Goal: Transaction & Acquisition: Obtain resource

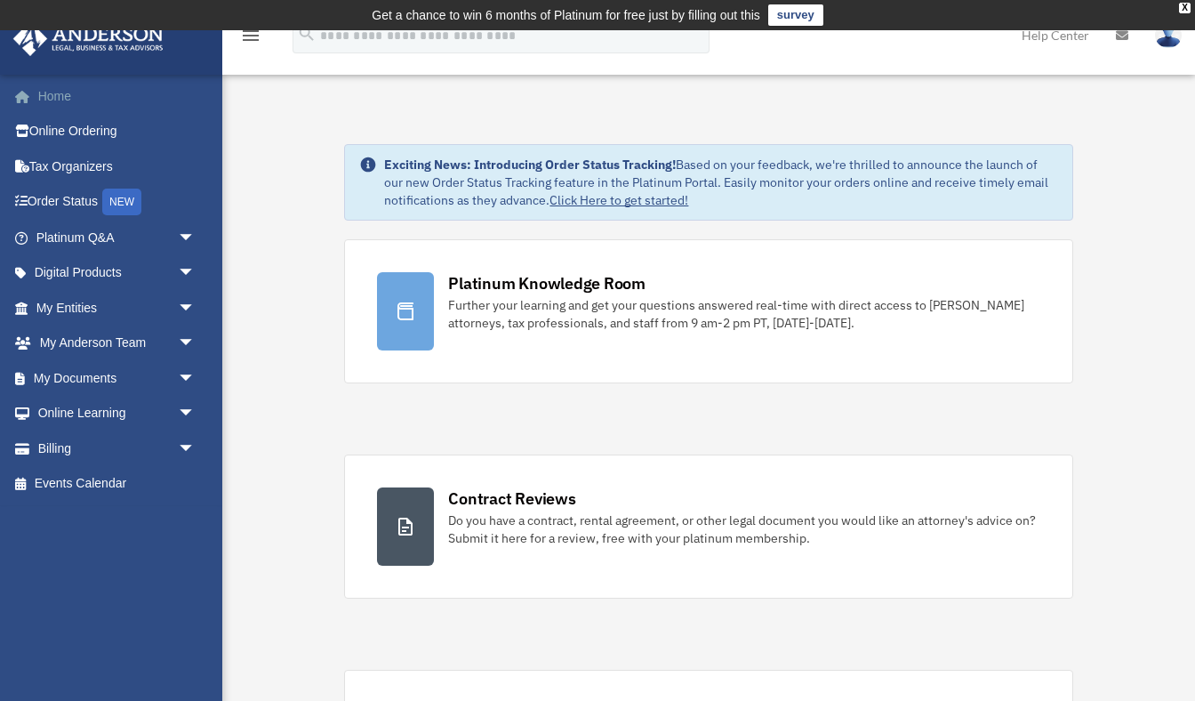
click at [45, 87] on link "Home" at bounding box center [117, 96] width 210 height 36
click at [80, 368] on link "My Documents arrow_drop_down" at bounding box center [117, 378] width 210 height 36
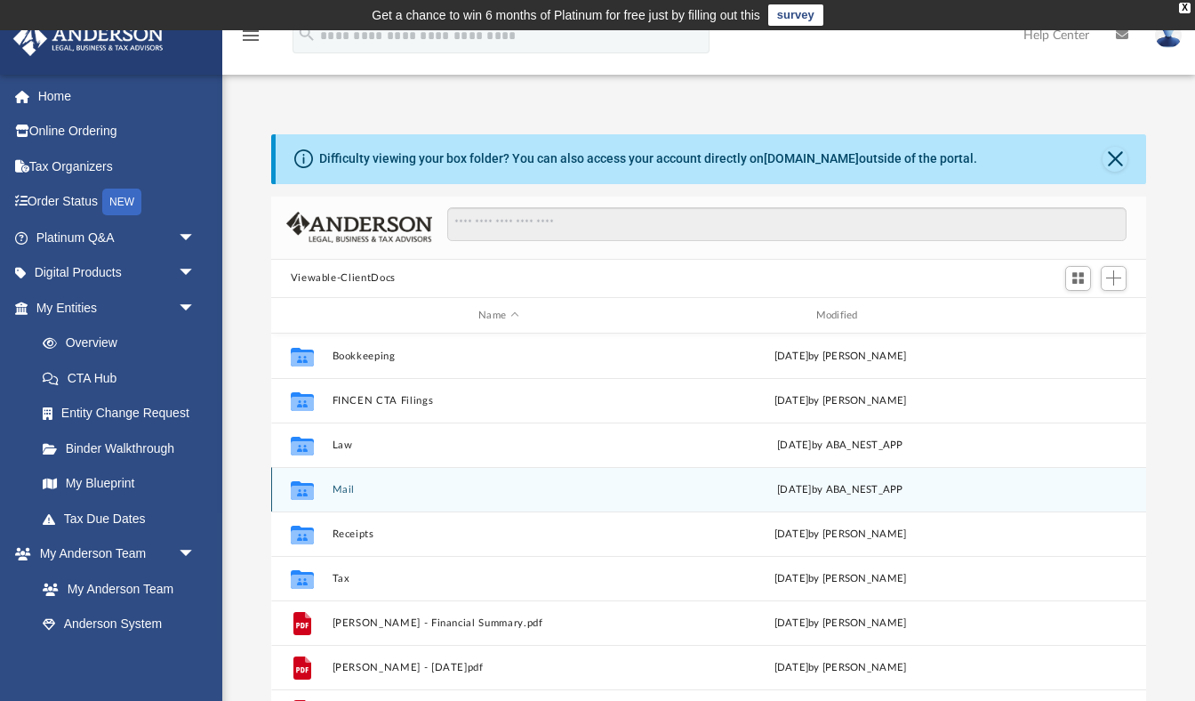
click at [332, 487] on button "Mail" at bounding box center [499, 490] width 334 height 12
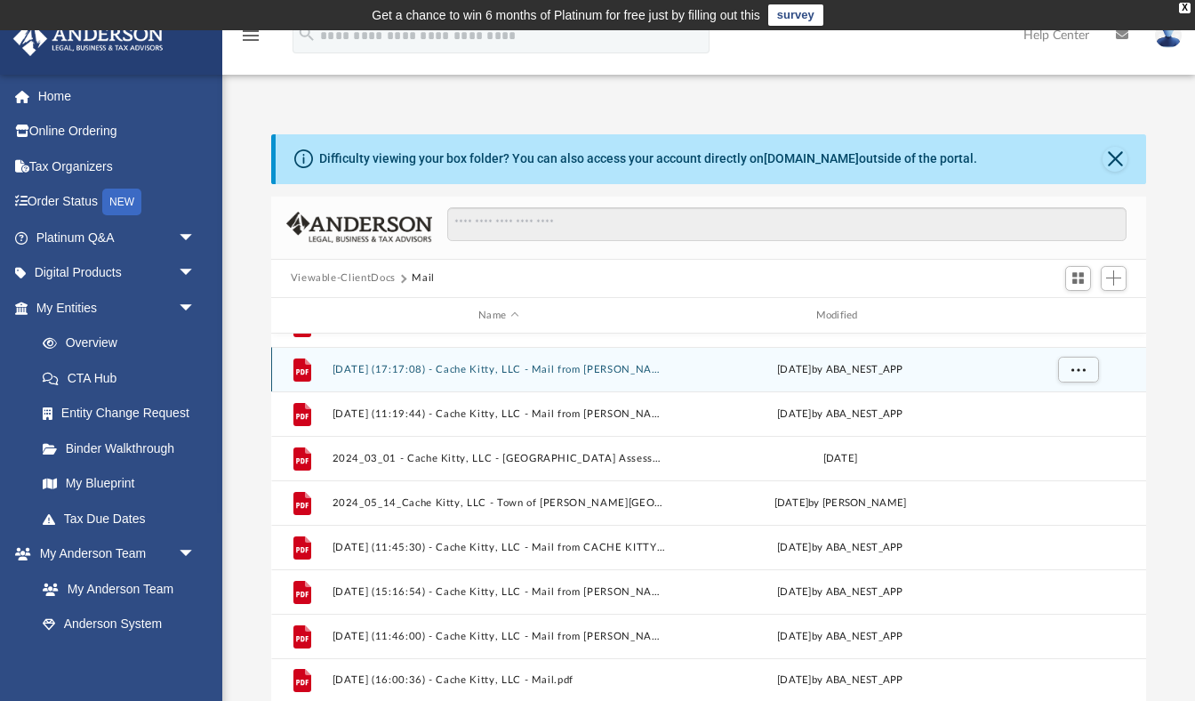
scroll to position [120, 0]
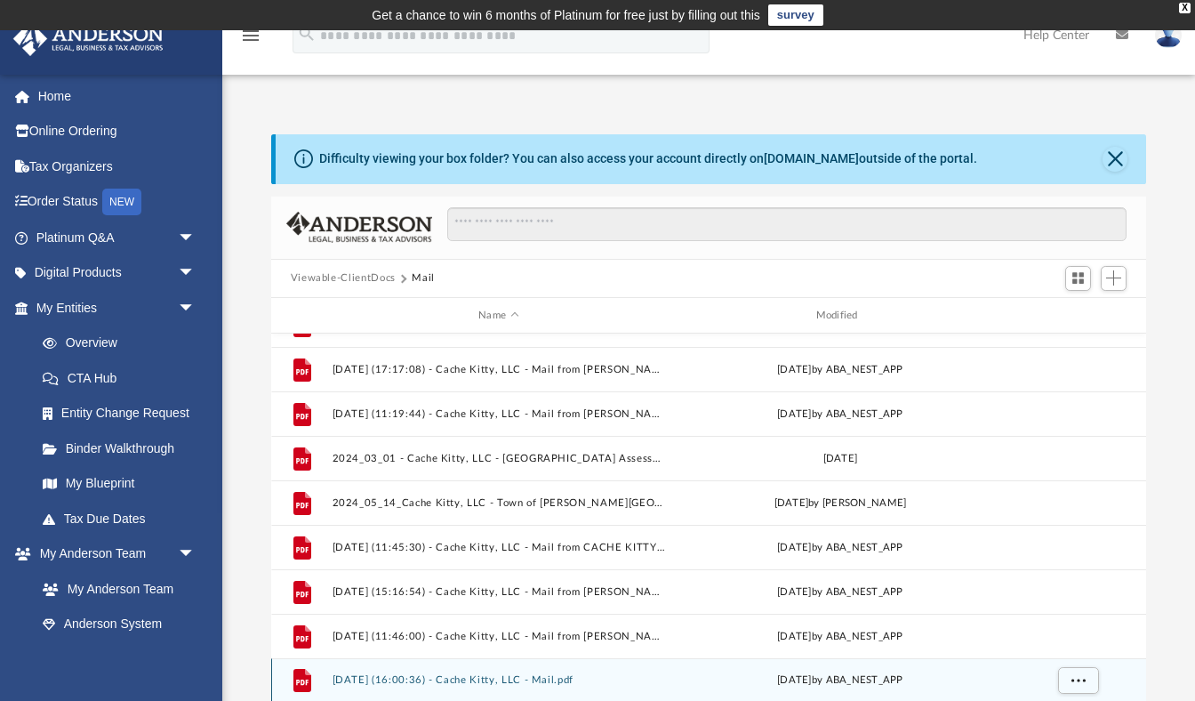
click at [649, 669] on div "File 2025.09.18 (16:00:36) - Cache Kitty, LLC - Mail.pdf Thu Sep 18 2025 by ABA…" at bounding box center [709, 680] width 876 height 44
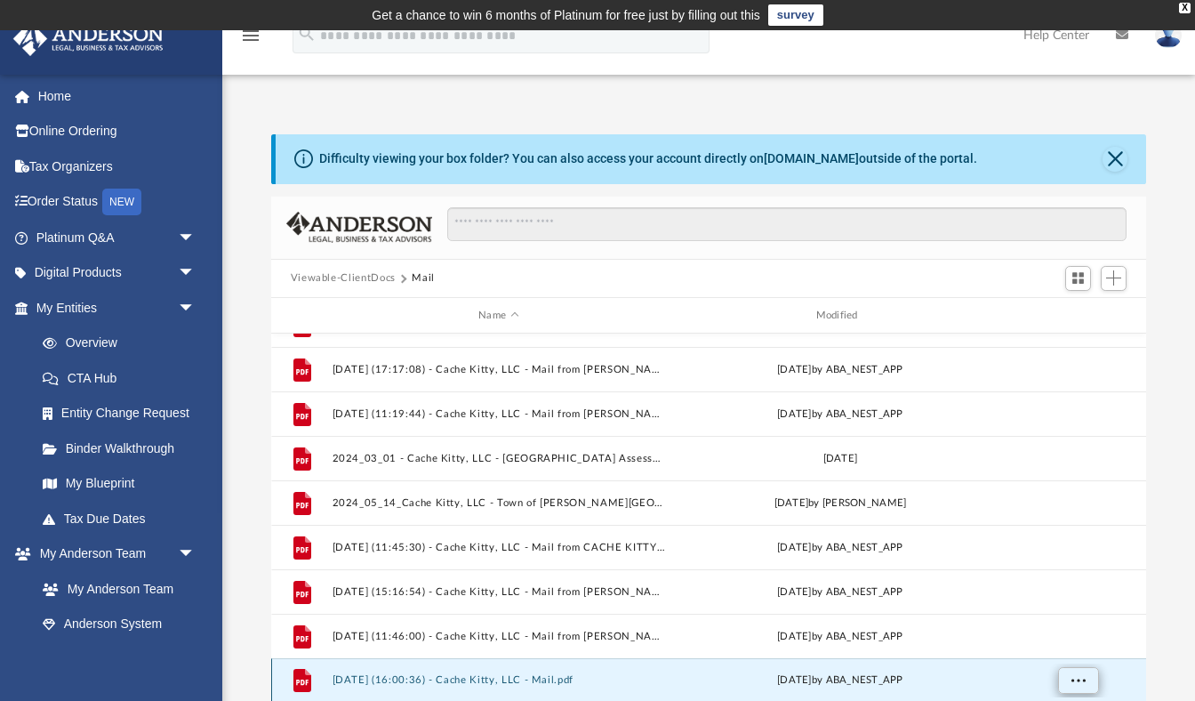
click at [1069, 685] on button "More options" at bounding box center [1078, 681] width 41 height 27
click at [302, 679] on icon "grid" at bounding box center [302, 680] width 18 height 23
click at [1072, 684] on span "More options" at bounding box center [1078, 680] width 14 height 10
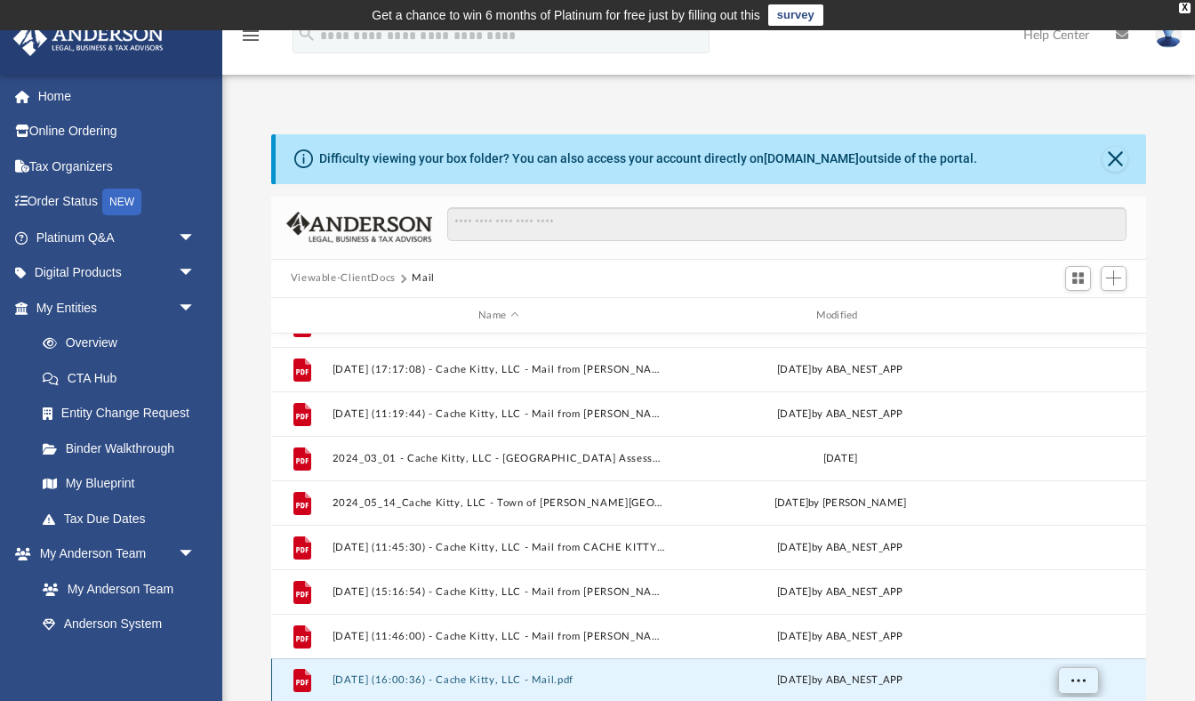
click at [1072, 684] on span "More options" at bounding box center [1078, 680] width 14 height 10
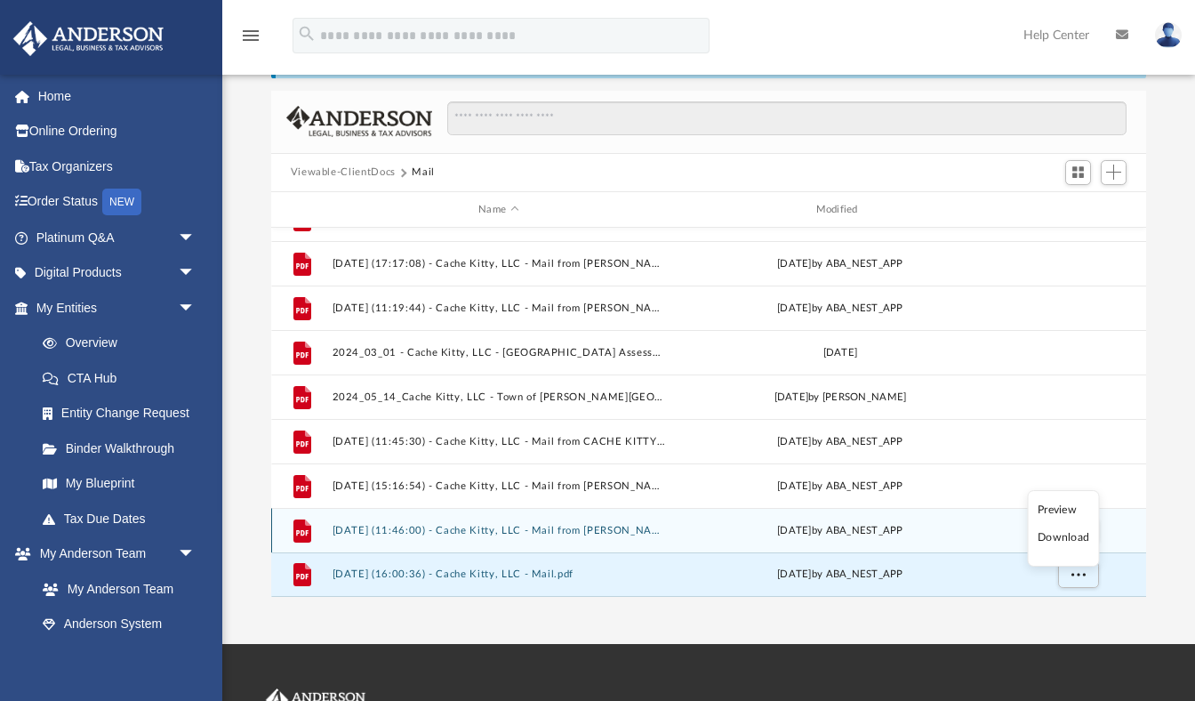
scroll to position [108, 0]
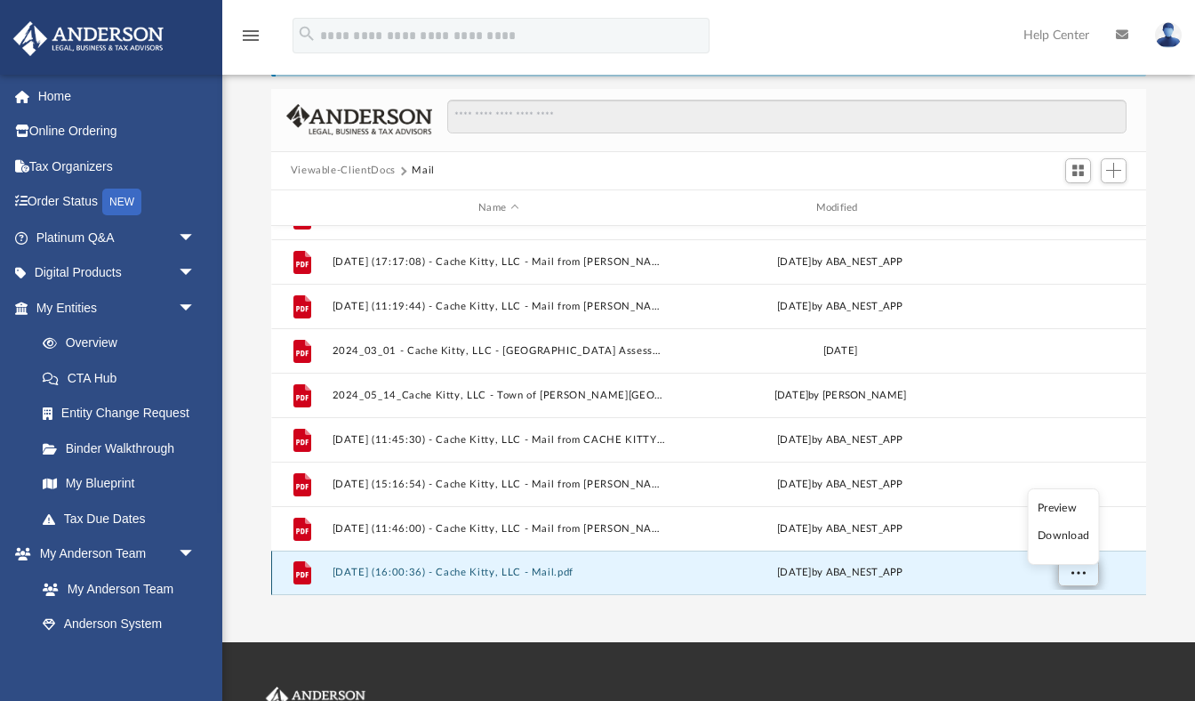
click at [1072, 573] on span "More options" at bounding box center [1078, 572] width 14 height 10
click at [1075, 571] on span "More options" at bounding box center [1078, 572] width 14 height 10
click at [301, 572] on icon "grid" at bounding box center [302, 572] width 18 height 23
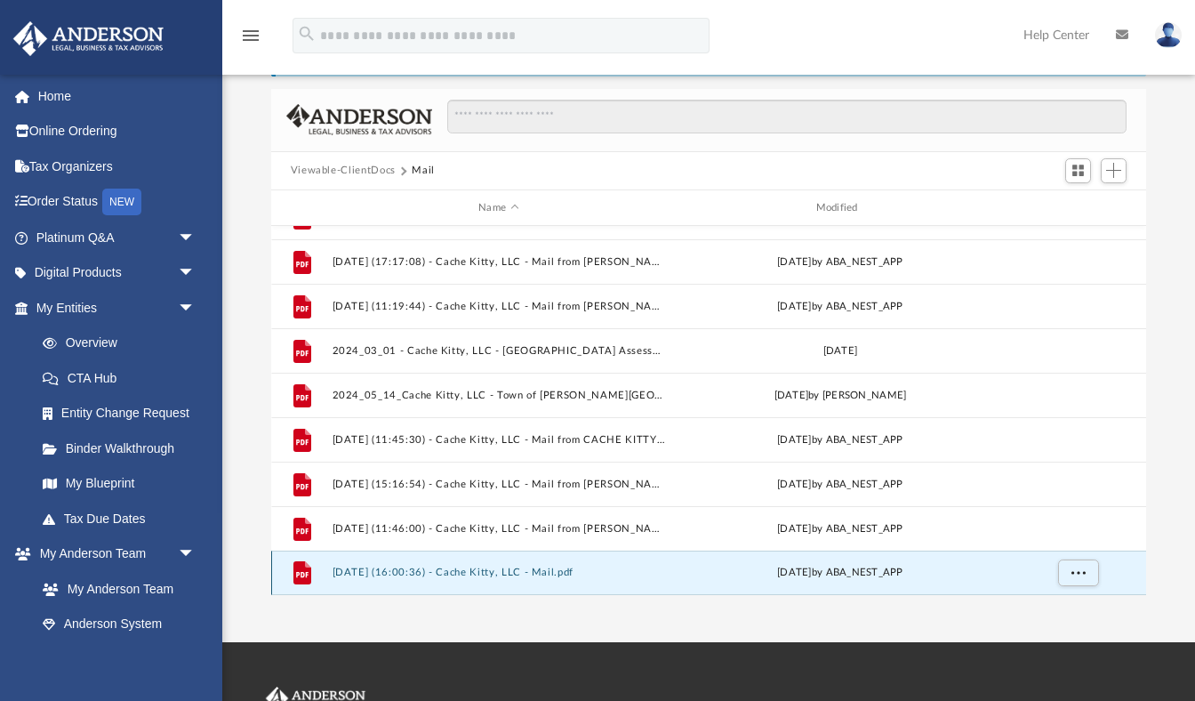
click at [301, 572] on icon "grid" at bounding box center [302, 572] width 18 height 23
click at [1082, 574] on span "More options" at bounding box center [1078, 572] width 14 height 10
click at [1085, 546] on ul "Preview Download" at bounding box center [1062, 526] width 72 height 76
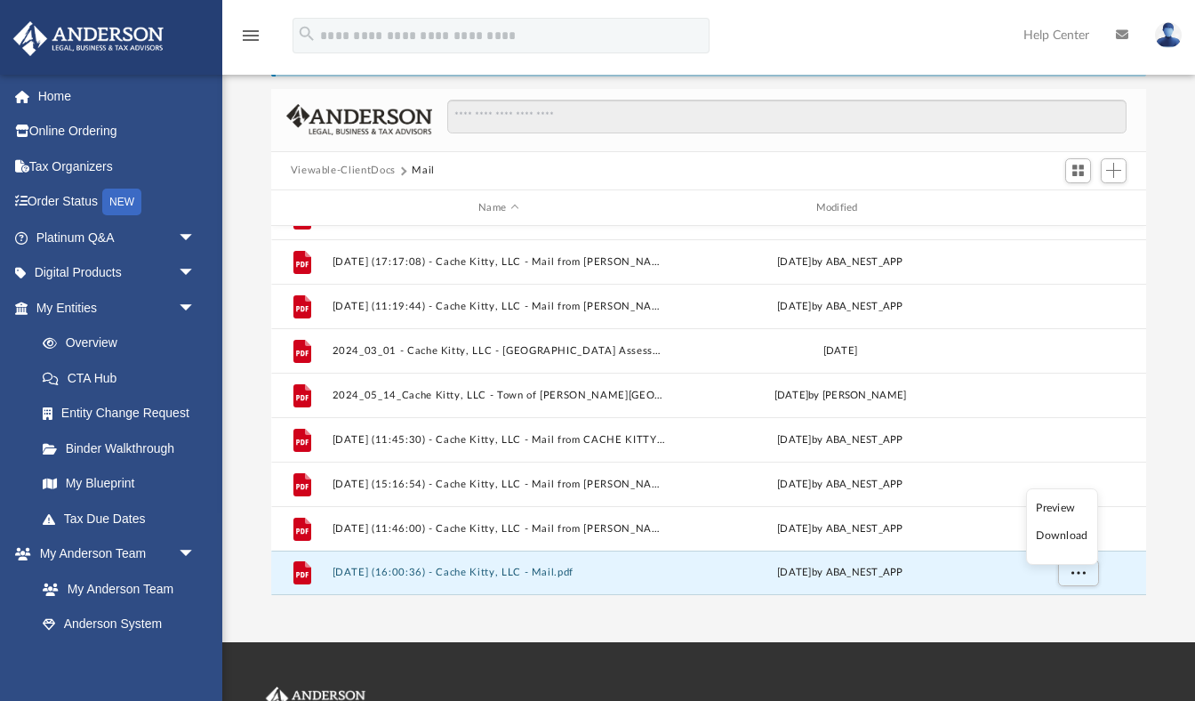
click at [1084, 545] on ul "Preview Download" at bounding box center [1062, 526] width 72 height 76
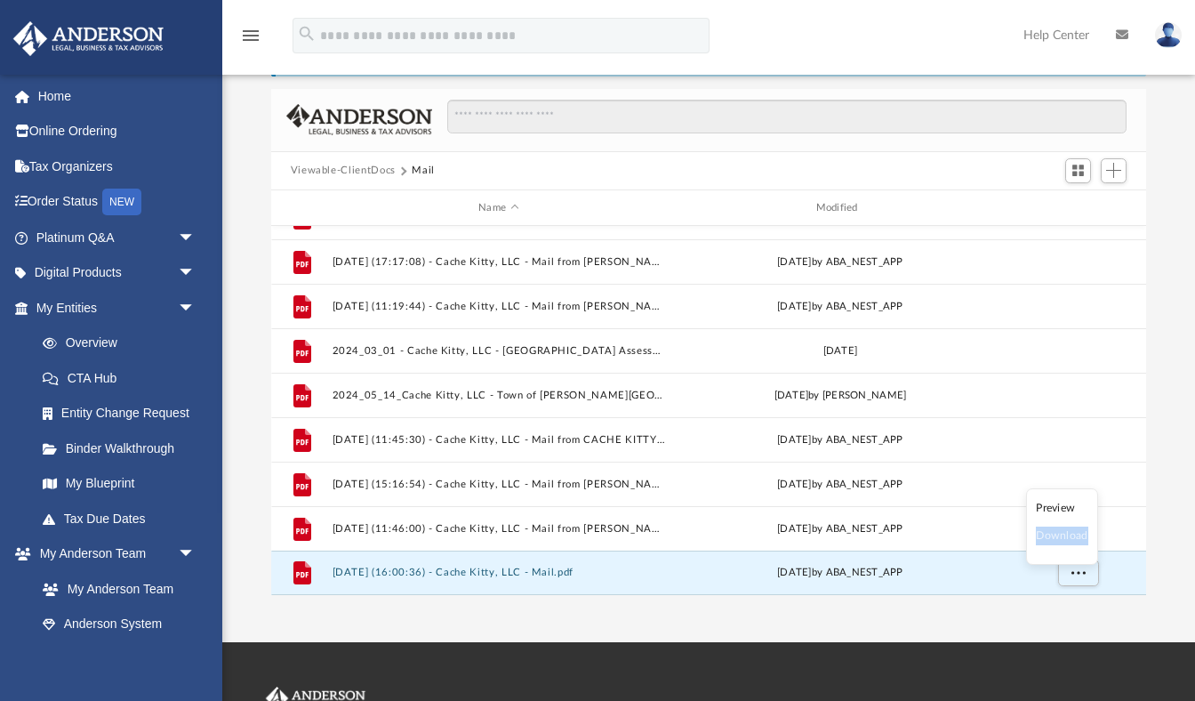
click at [1084, 547] on ul "Preview Download" at bounding box center [1062, 526] width 72 height 76
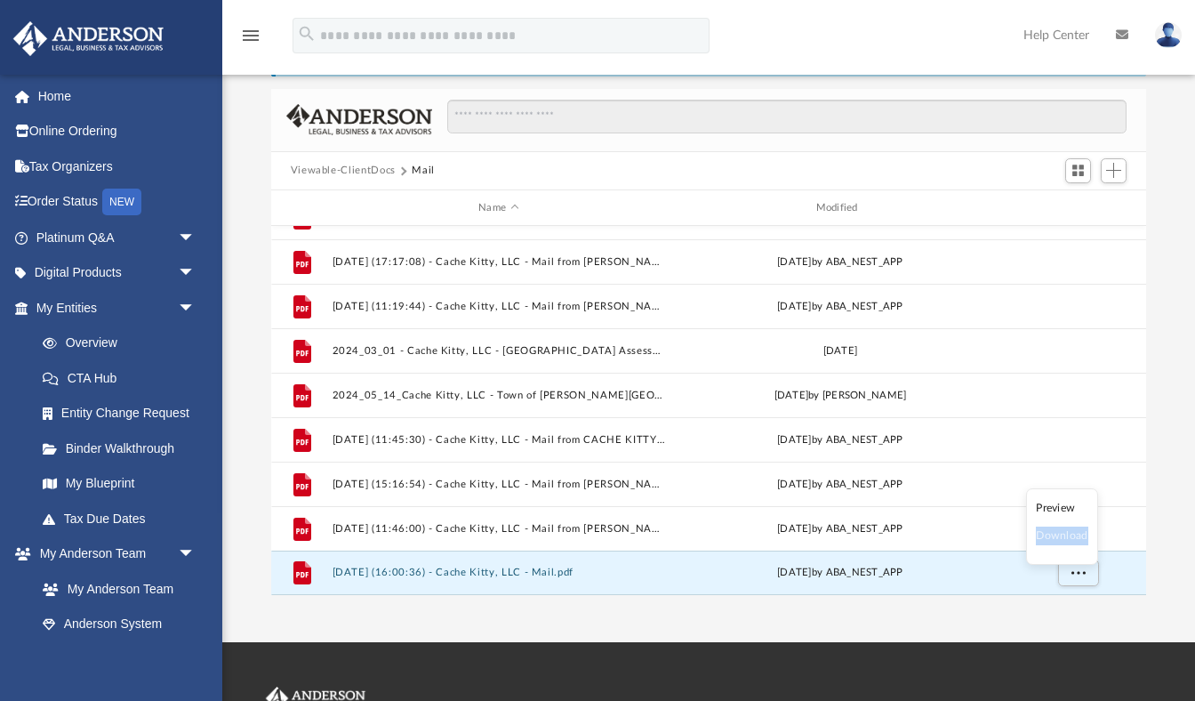
click at [1084, 547] on ul "Preview Download" at bounding box center [1062, 526] width 72 height 76
click at [420, 172] on button "Mail" at bounding box center [423, 171] width 23 height 16
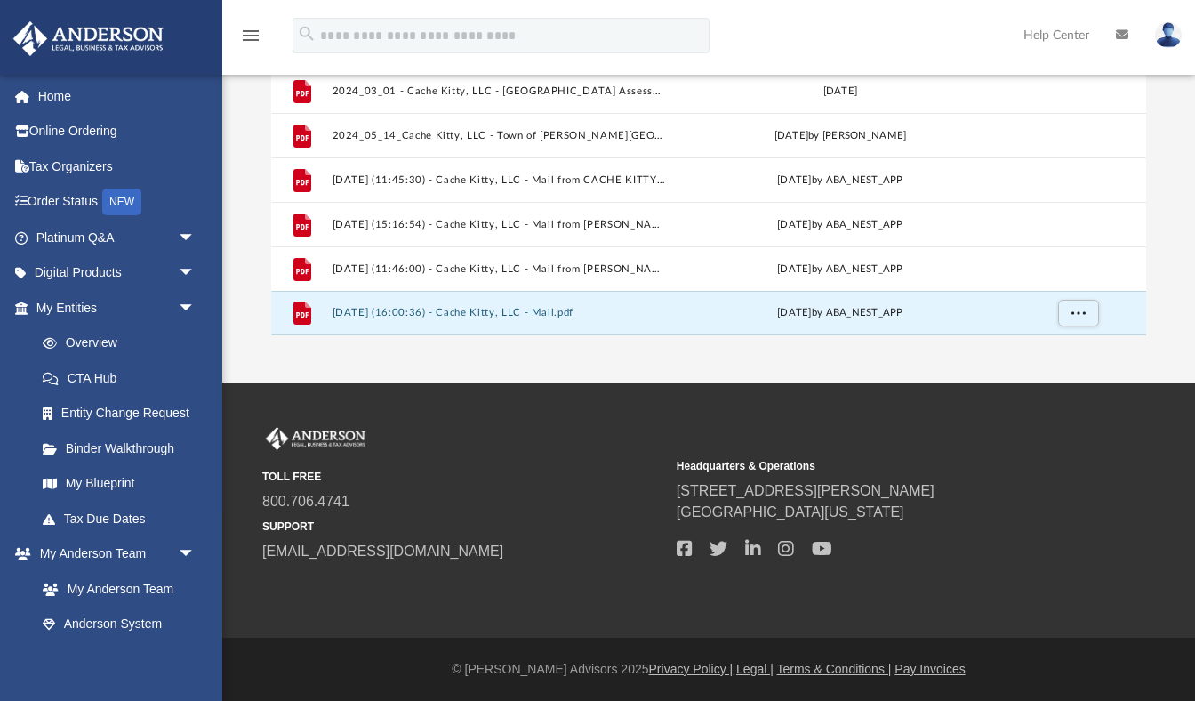
scroll to position [367, 0]
click at [569, 310] on button "2025.09.18 (16:00:36) - Cache Kitty, LLC - Mail.pdf" at bounding box center [499, 314] width 334 height 12
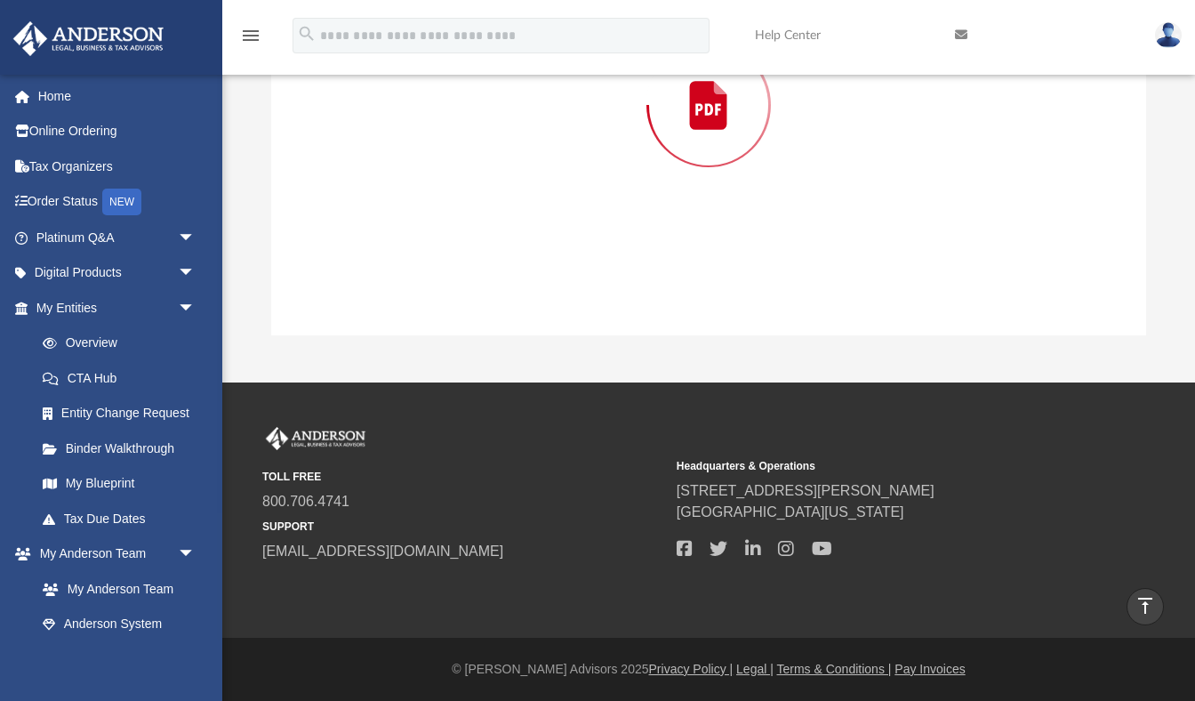
scroll to position [197, 0]
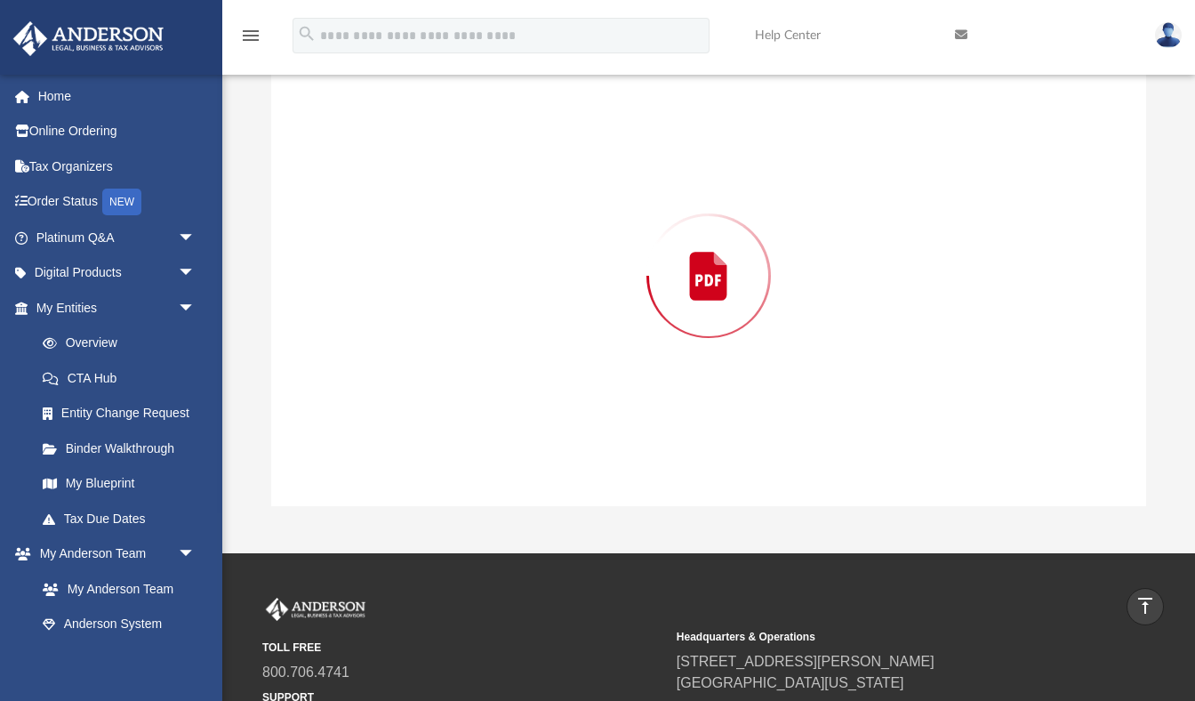
click at [569, 310] on div "Preview" at bounding box center [709, 275] width 876 height 459
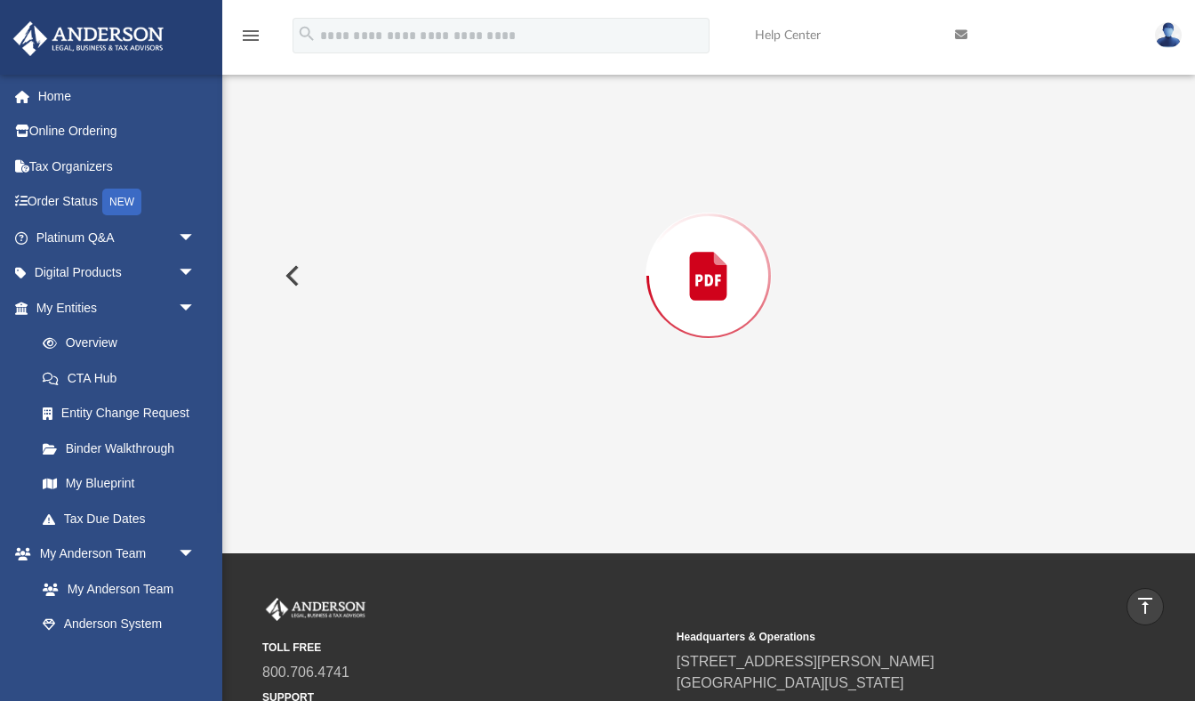
click at [569, 310] on div "Preview" at bounding box center [709, 275] width 876 height 459
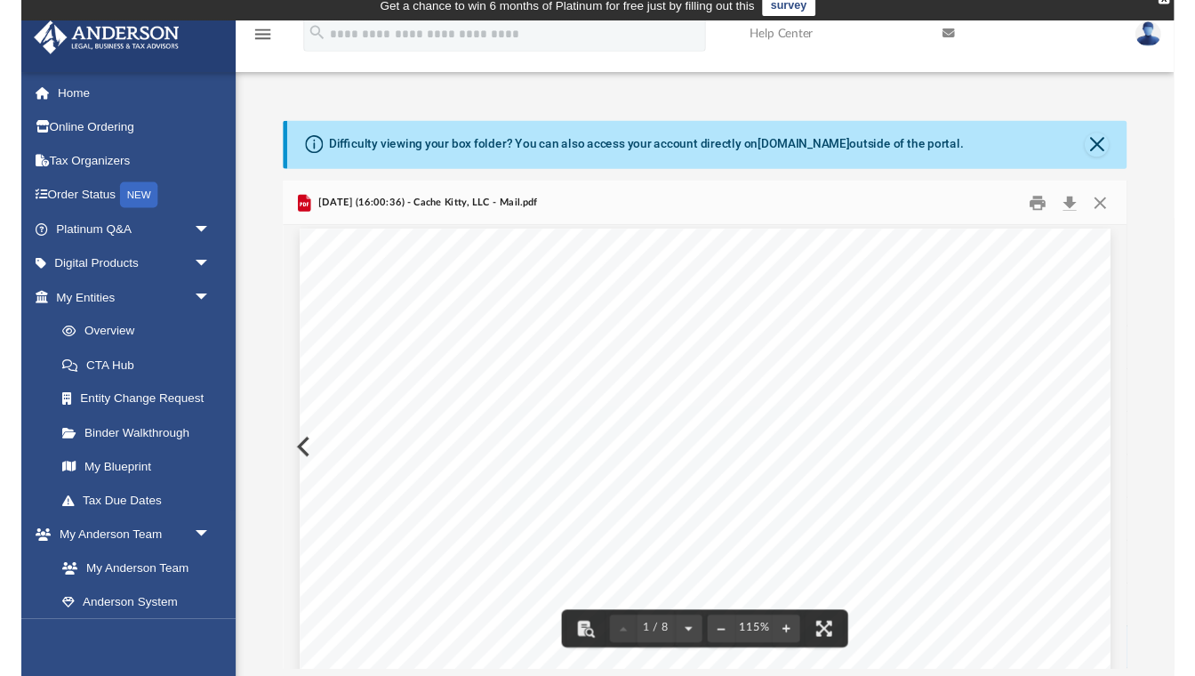
scroll to position [4, 0]
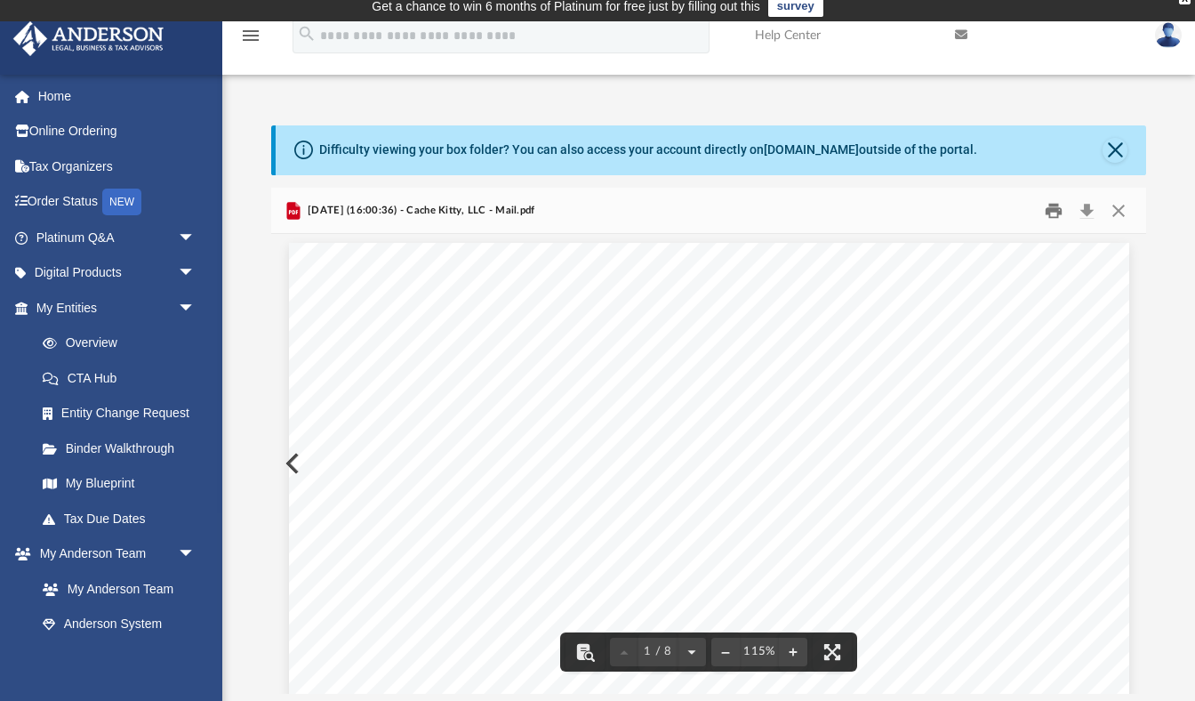
click at [1055, 209] on button "Print" at bounding box center [1054, 211] width 36 height 28
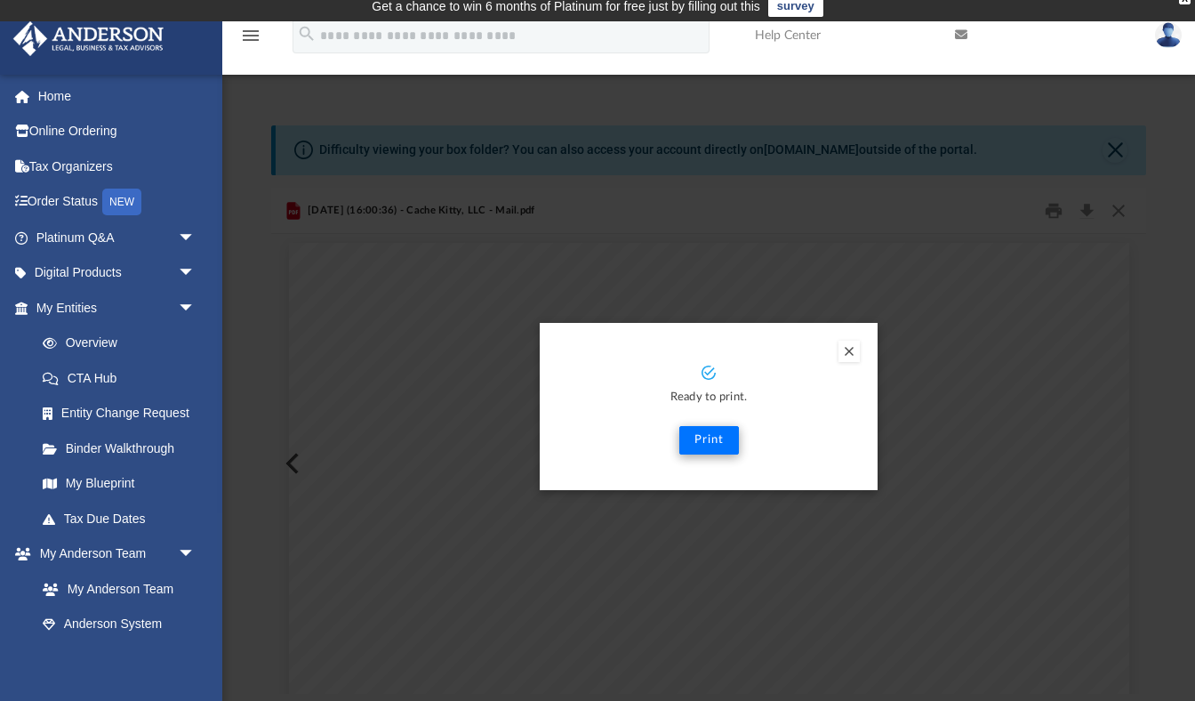
click at [704, 437] on button "Print" at bounding box center [710, 440] width 60 height 28
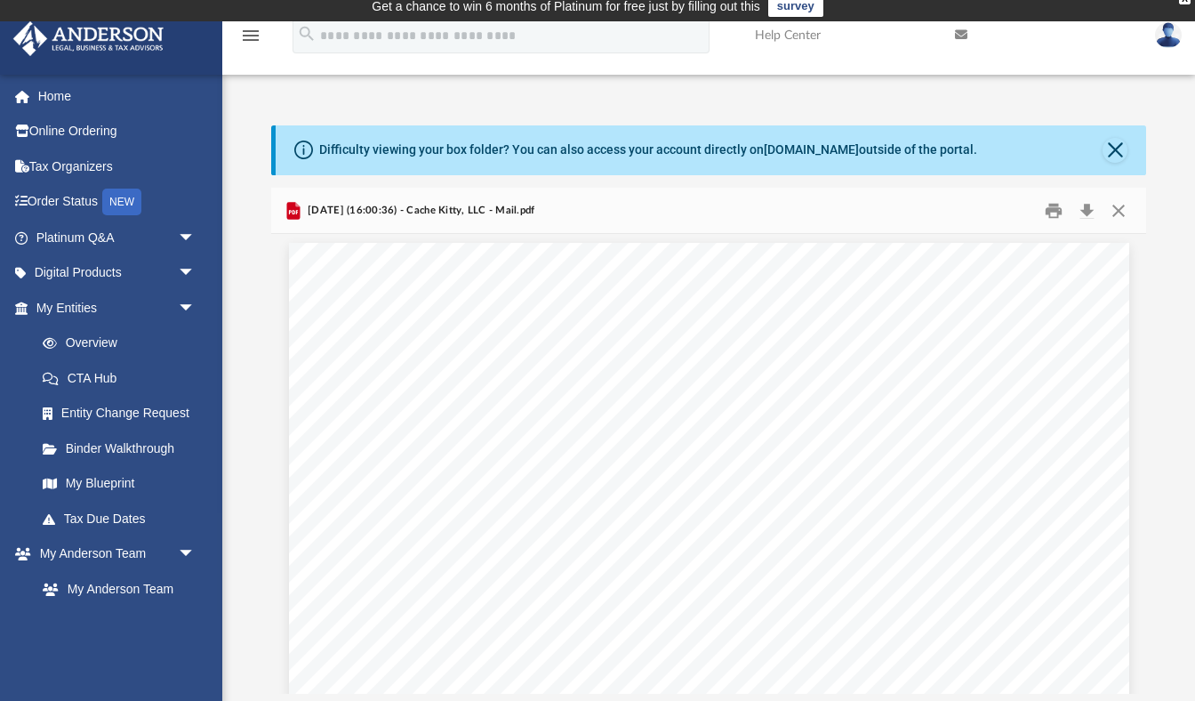
scroll to position [0, 0]
click at [1113, 151] on button "Close" at bounding box center [1115, 150] width 25 height 25
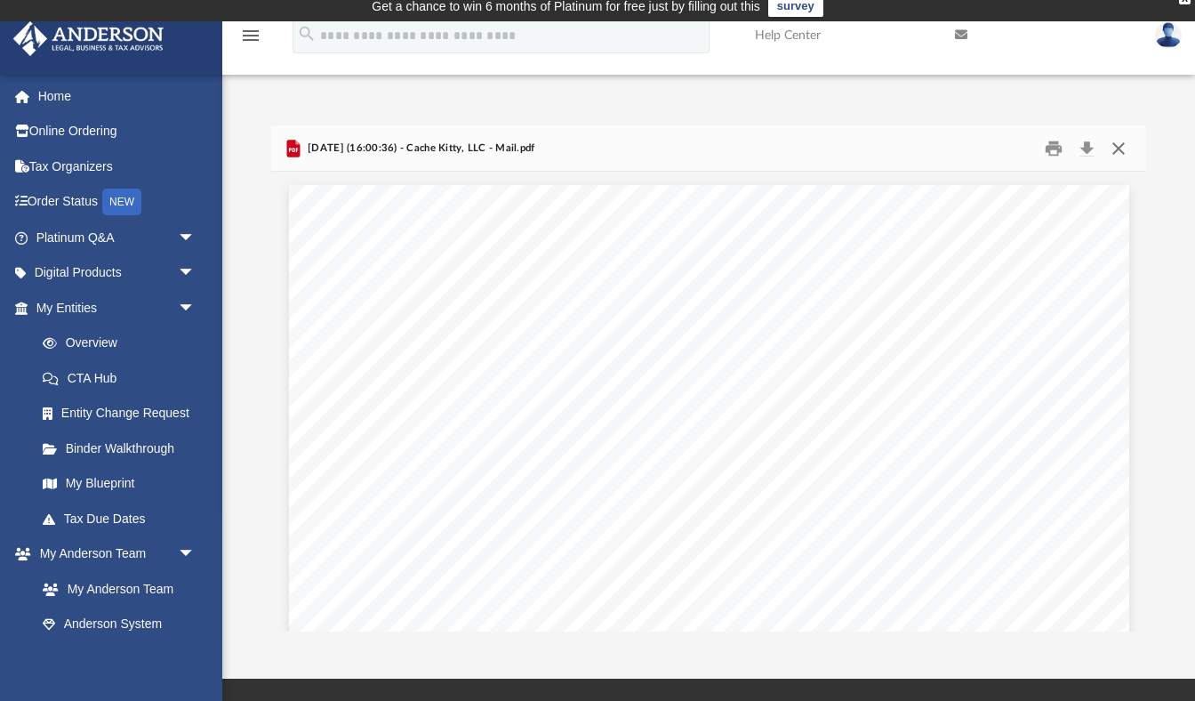
click at [1113, 151] on button "Close" at bounding box center [1119, 148] width 32 height 28
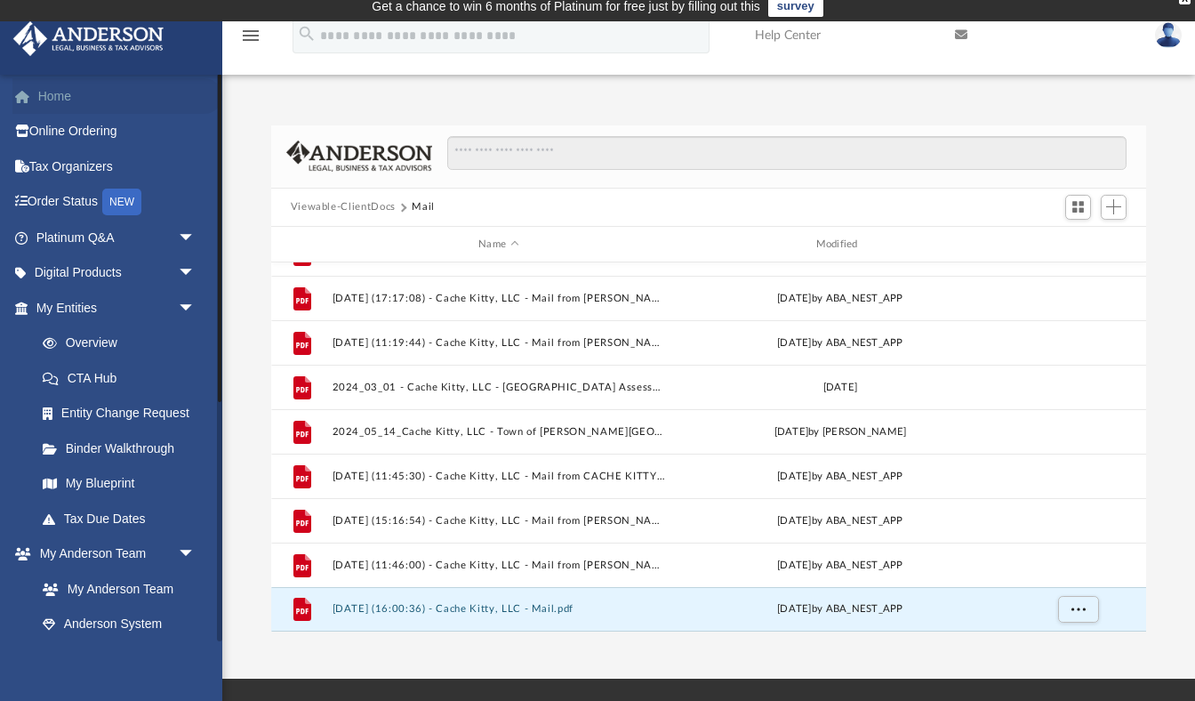
click at [61, 93] on link "Home" at bounding box center [117, 96] width 210 height 36
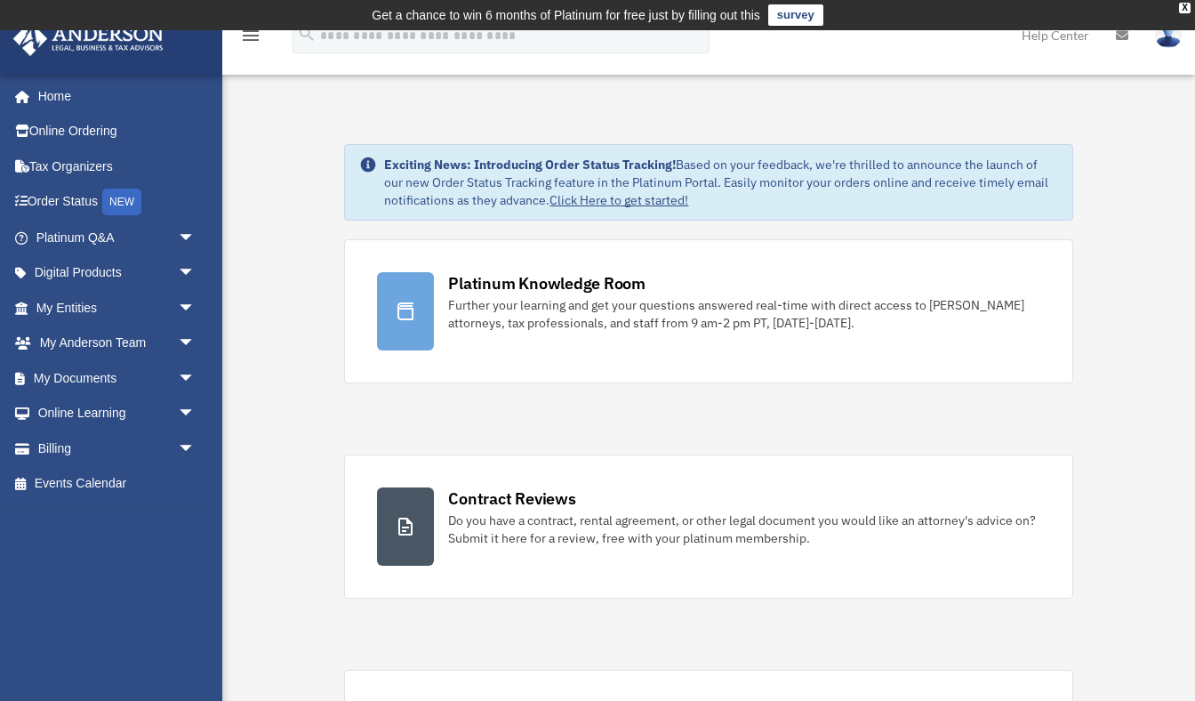
click at [1175, 40] on img at bounding box center [1168, 35] width 27 height 26
click at [250, 35] on icon "menu" at bounding box center [250, 35] width 21 height 21
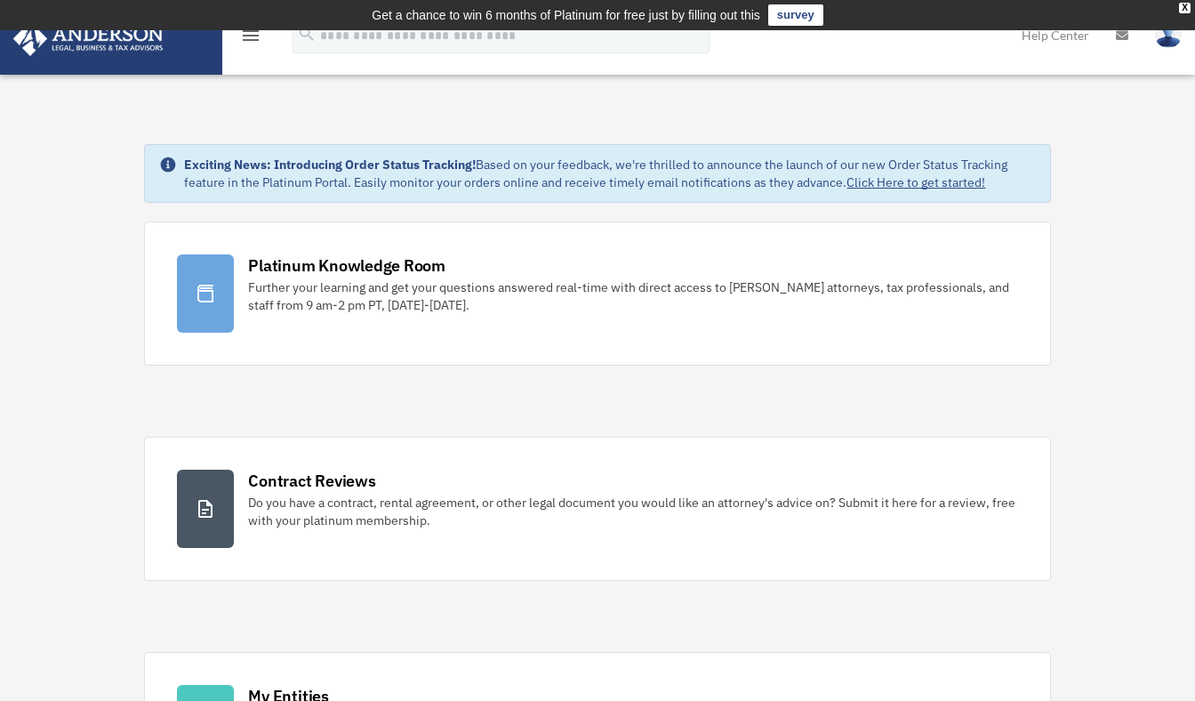
click at [250, 35] on icon "menu" at bounding box center [250, 35] width 21 height 21
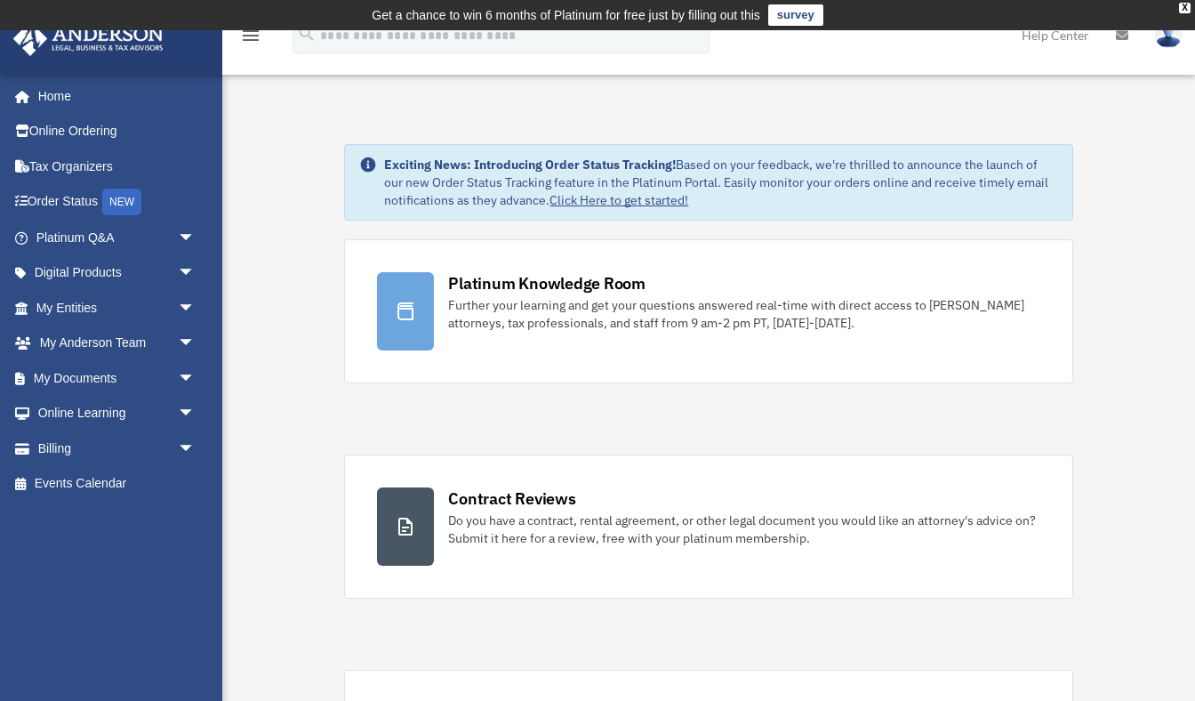
click at [1128, 30] on icon at bounding box center [1122, 35] width 12 height 12
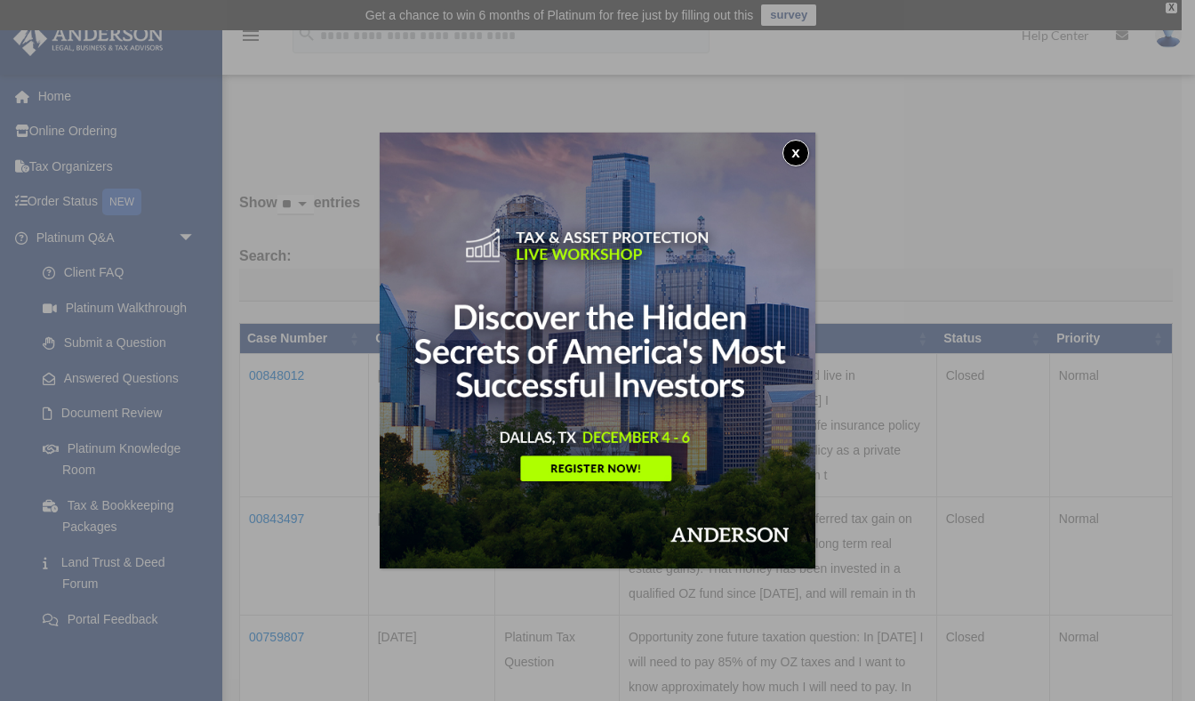
click at [800, 148] on button "x" at bounding box center [796, 153] width 27 height 27
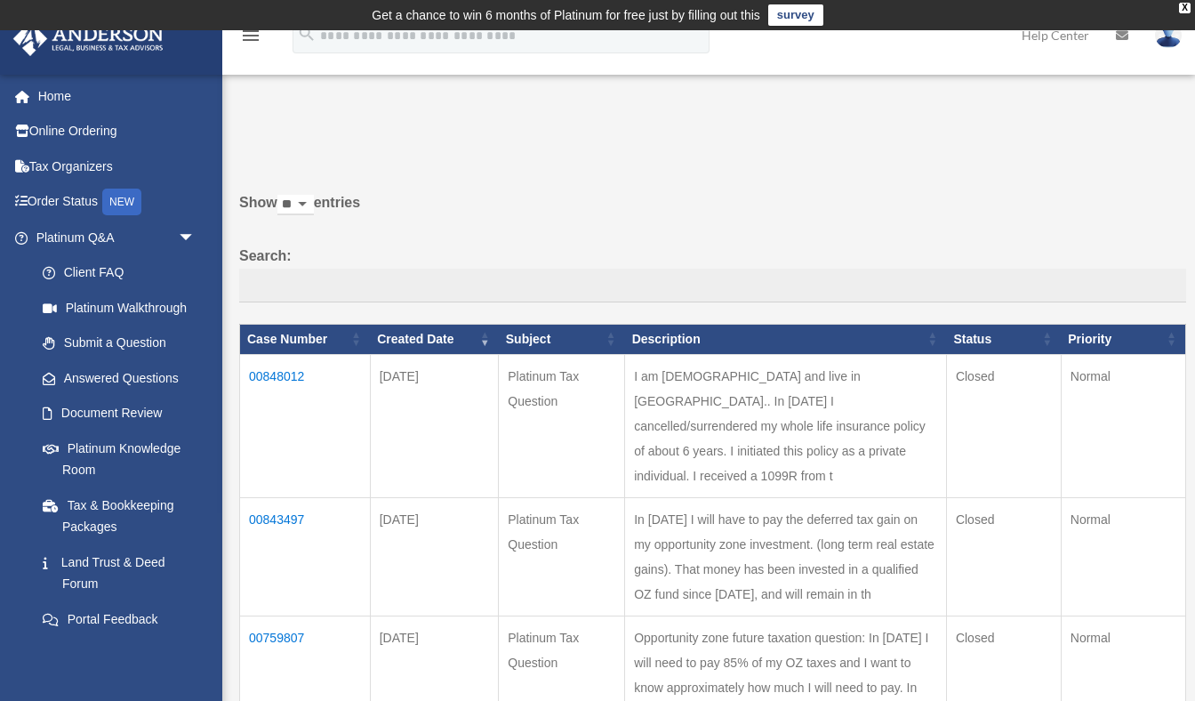
click at [1058, 34] on link "Help Center" at bounding box center [1056, 35] width 94 height 70
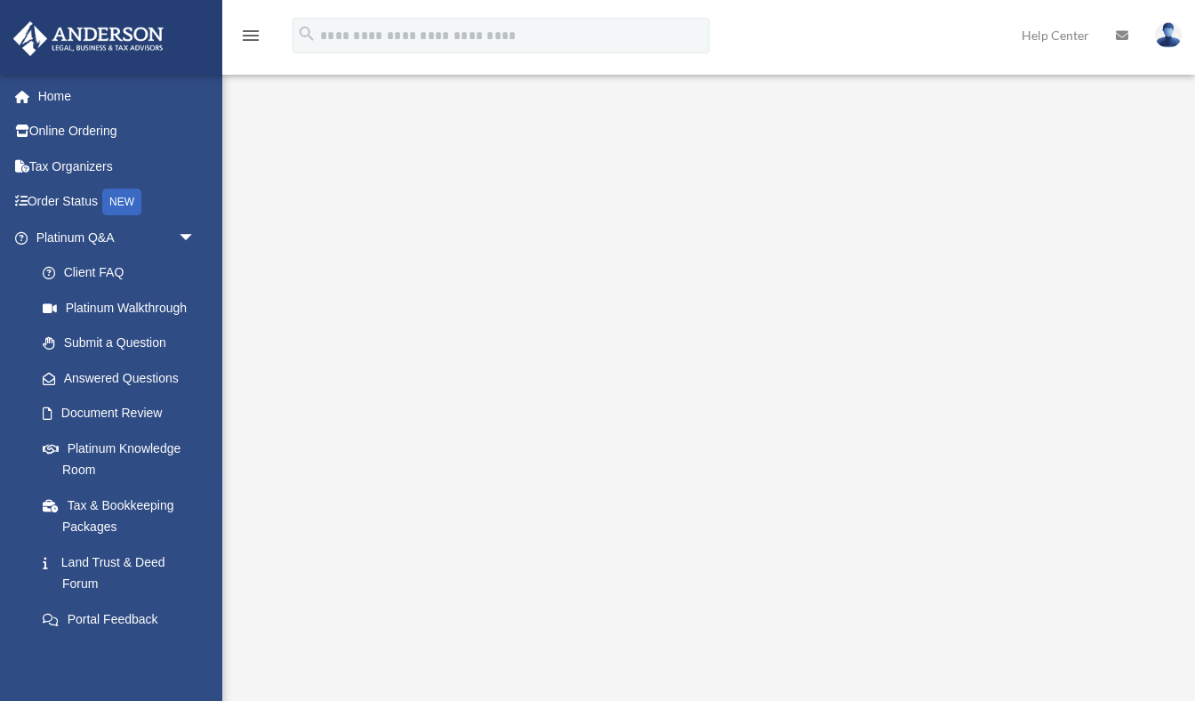
click at [254, 35] on icon "menu" at bounding box center [250, 35] width 21 height 21
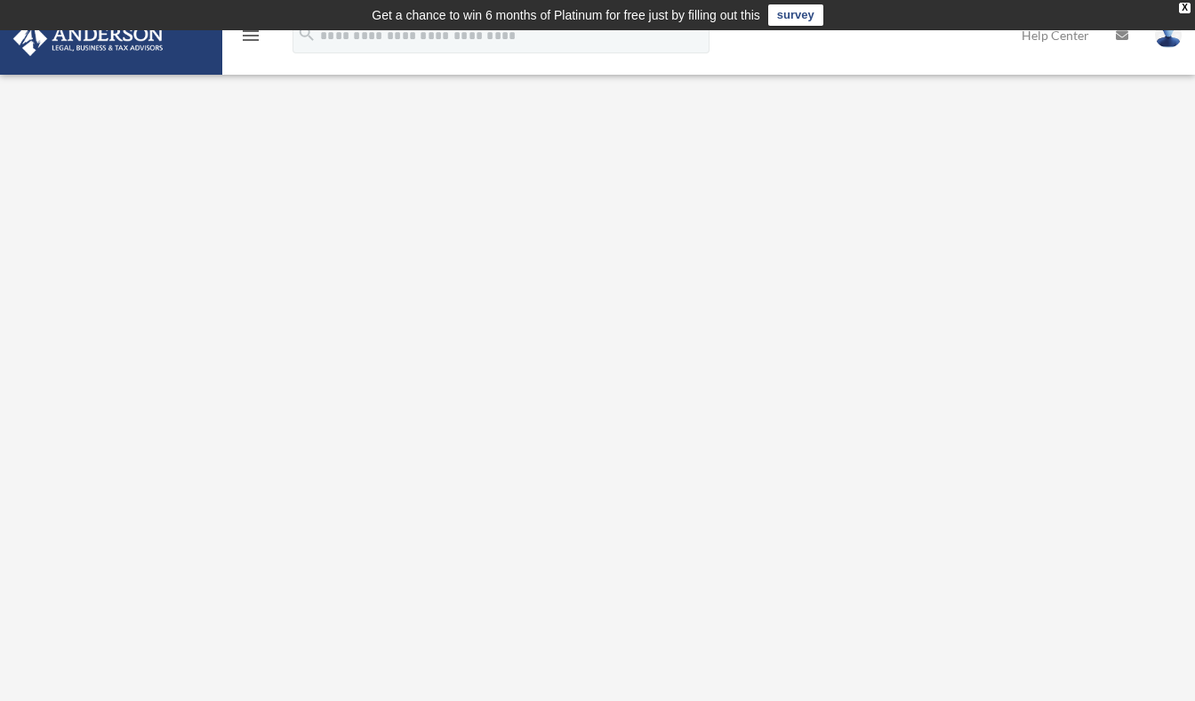
click at [249, 37] on icon "menu" at bounding box center [250, 35] width 21 height 21
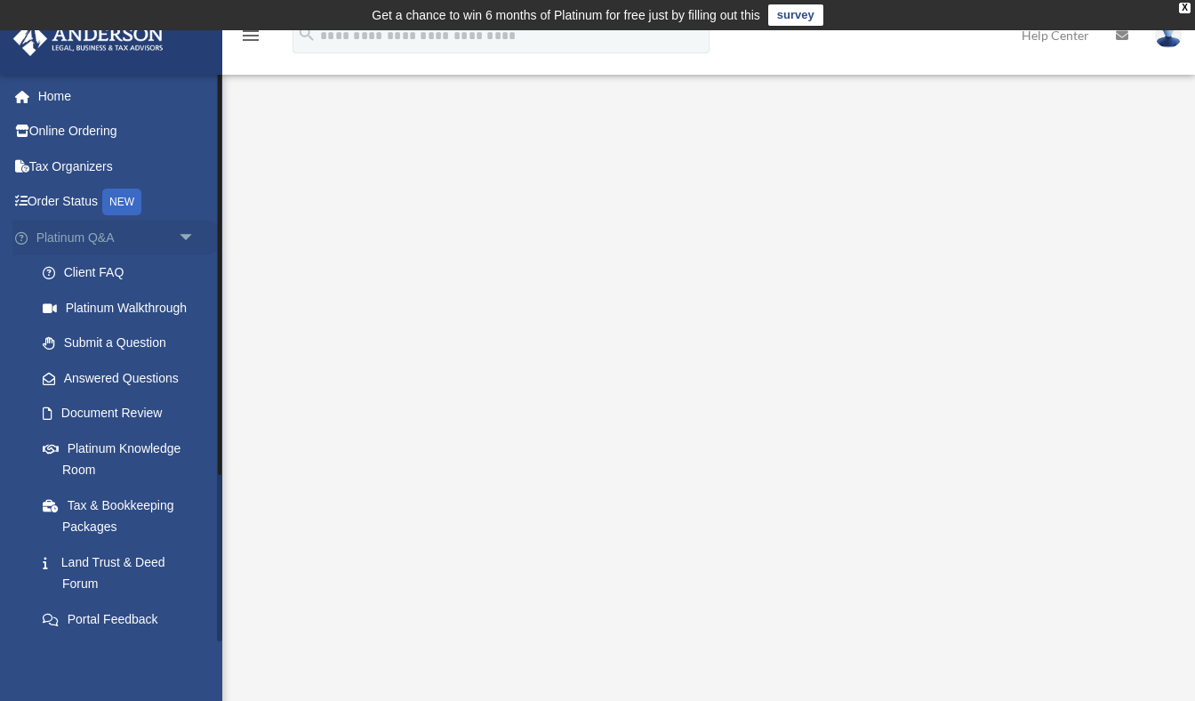
click at [185, 230] on span "arrow_drop_down" at bounding box center [196, 238] width 36 height 36
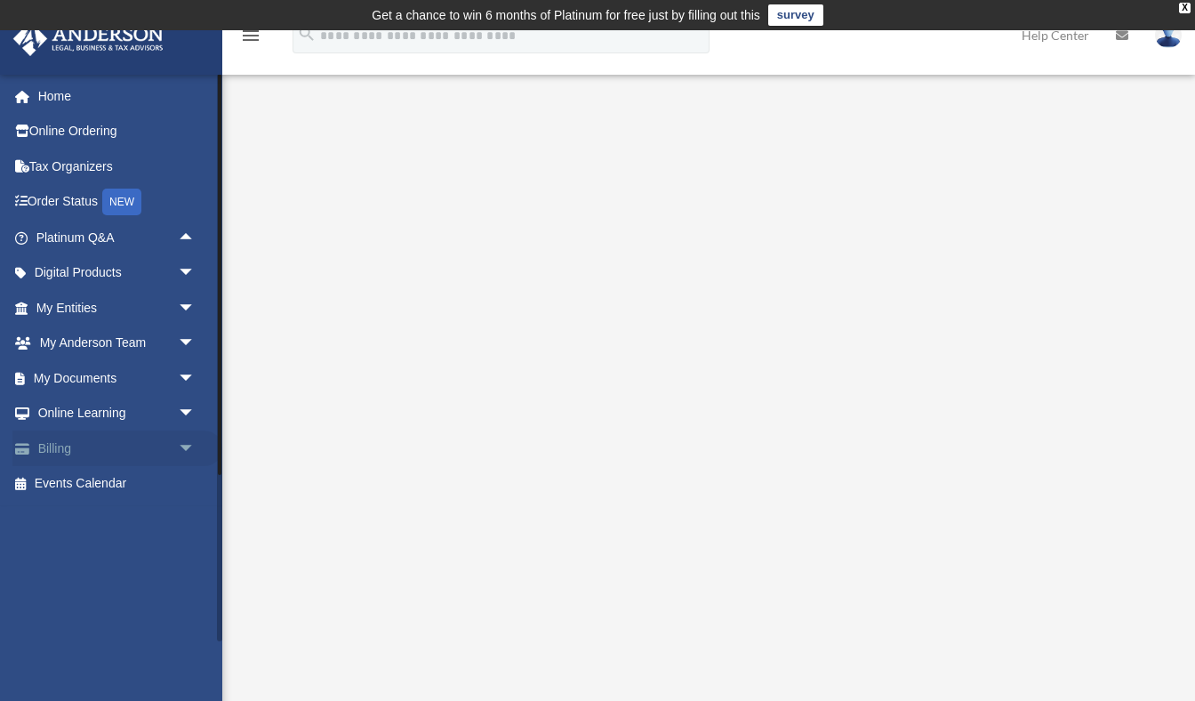
click at [189, 439] on span "arrow_drop_down" at bounding box center [196, 448] width 36 height 36
click at [189, 439] on span "arrow_drop_up" at bounding box center [196, 448] width 36 height 36
click at [189, 404] on span "arrow_drop_down" at bounding box center [196, 414] width 36 height 36
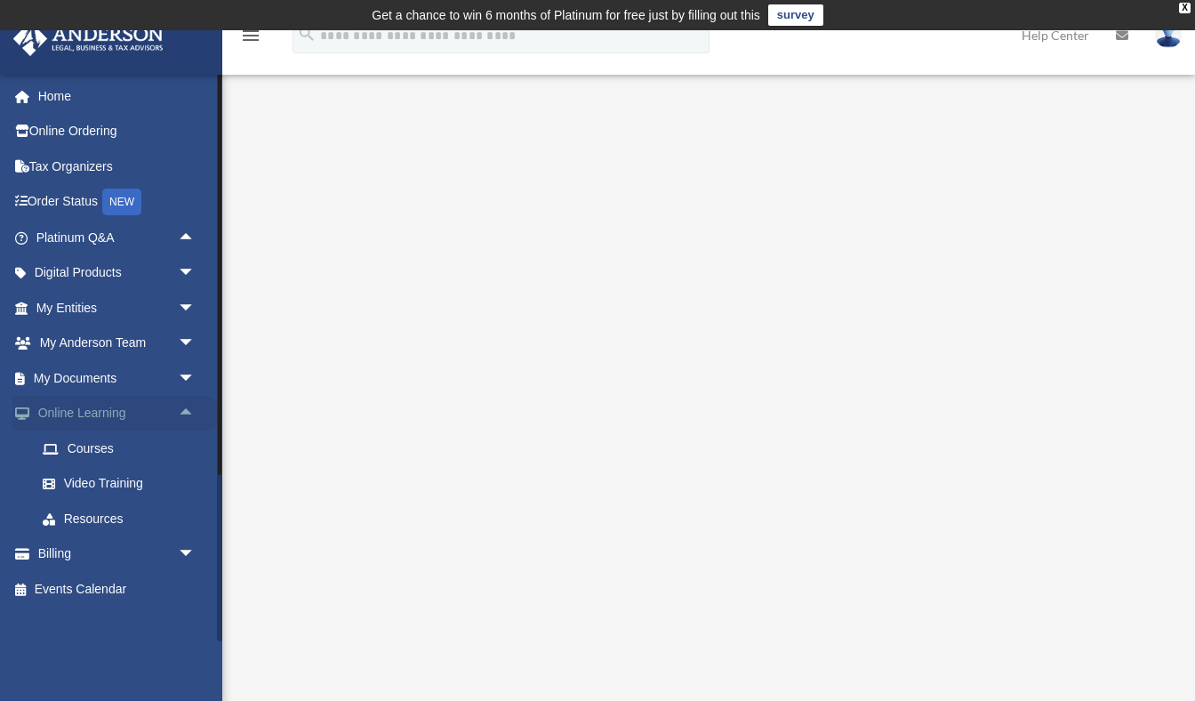
click at [189, 404] on span "arrow_drop_up" at bounding box center [196, 414] width 36 height 36
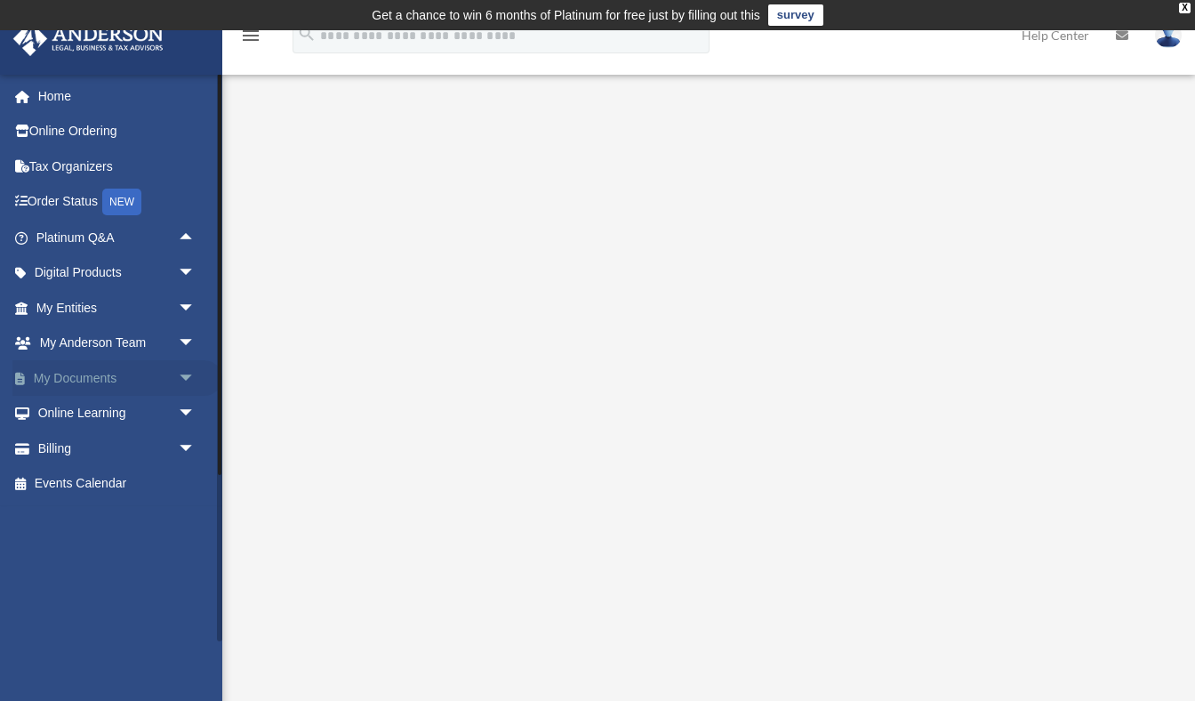
click at [189, 373] on span "arrow_drop_down" at bounding box center [196, 378] width 36 height 36
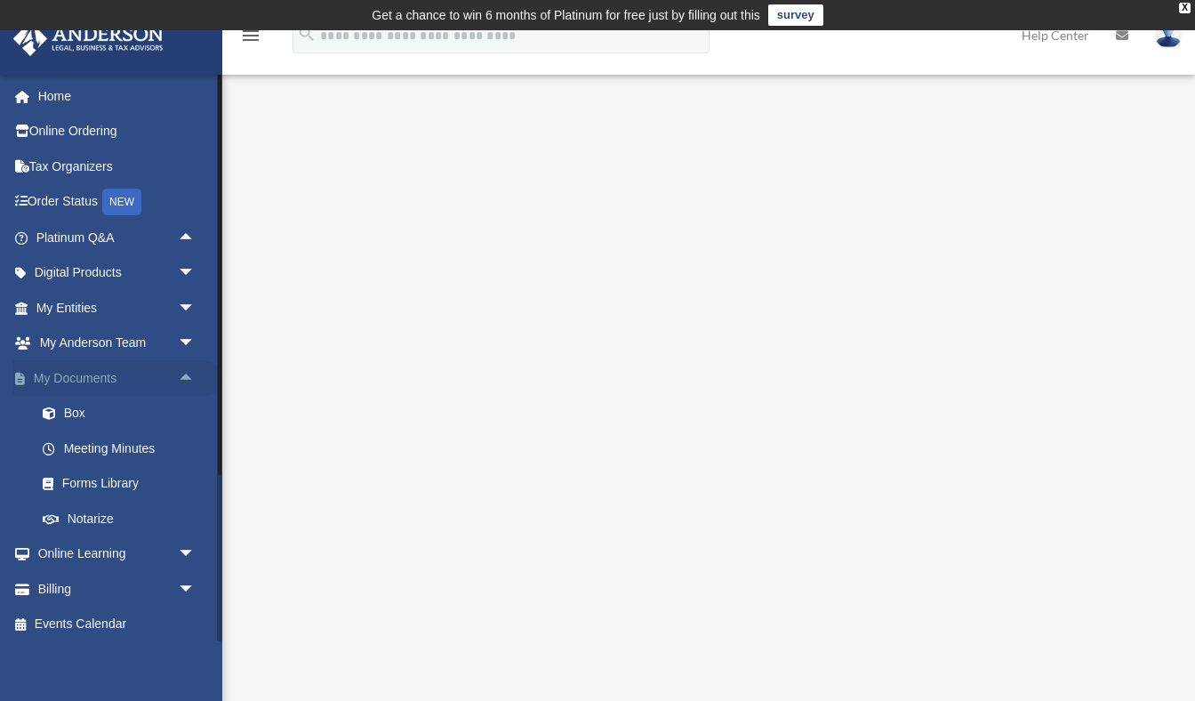
click at [189, 373] on span "arrow_drop_up" at bounding box center [196, 378] width 36 height 36
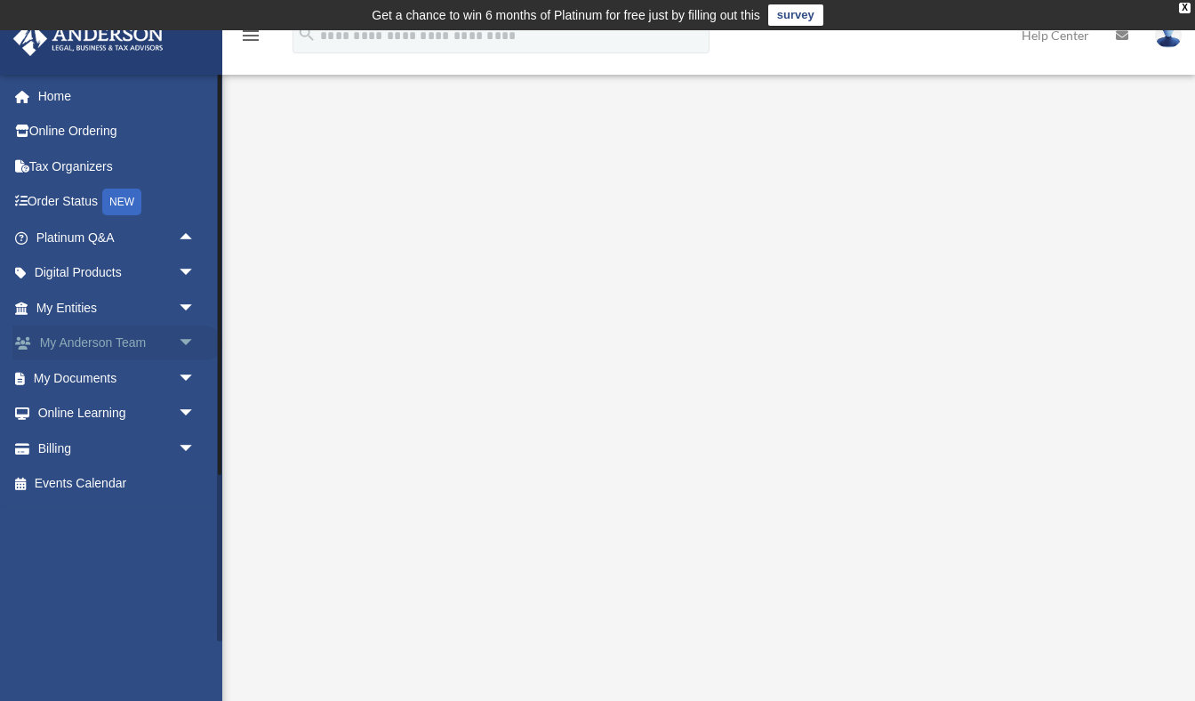
click at [189, 339] on span "arrow_drop_down" at bounding box center [196, 344] width 36 height 36
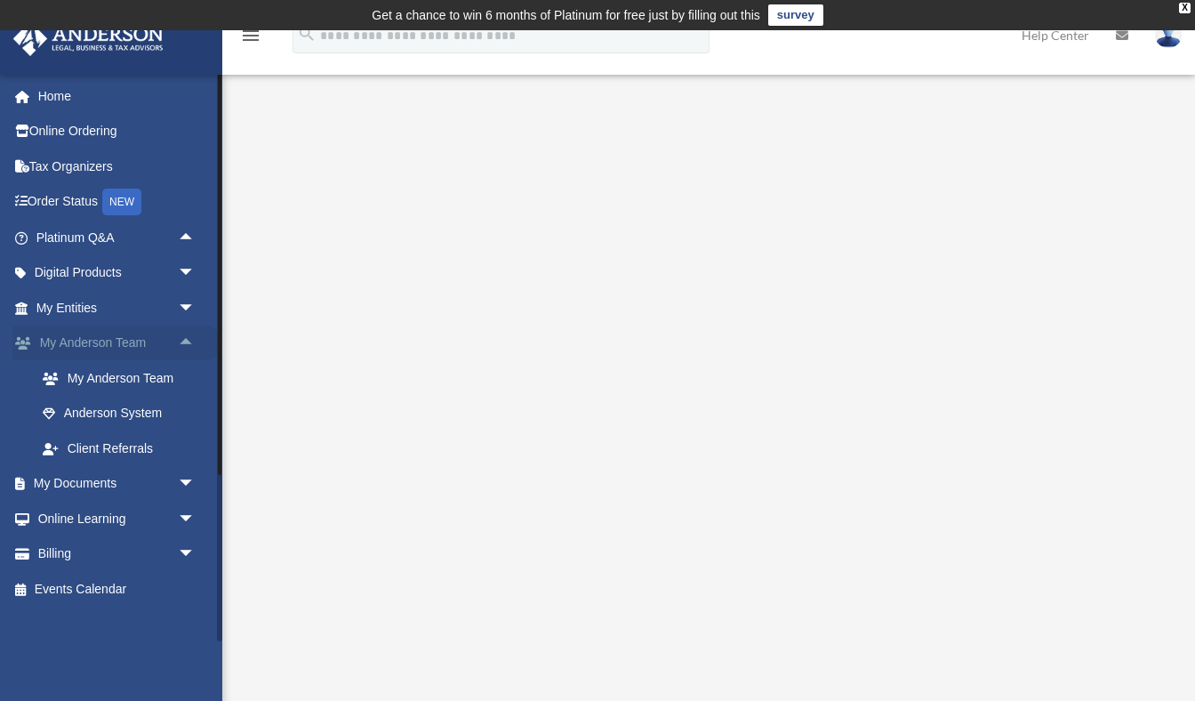
click at [189, 339] on span "arrow_drop_up" at bounding box center [196, 344] width 36 height 36
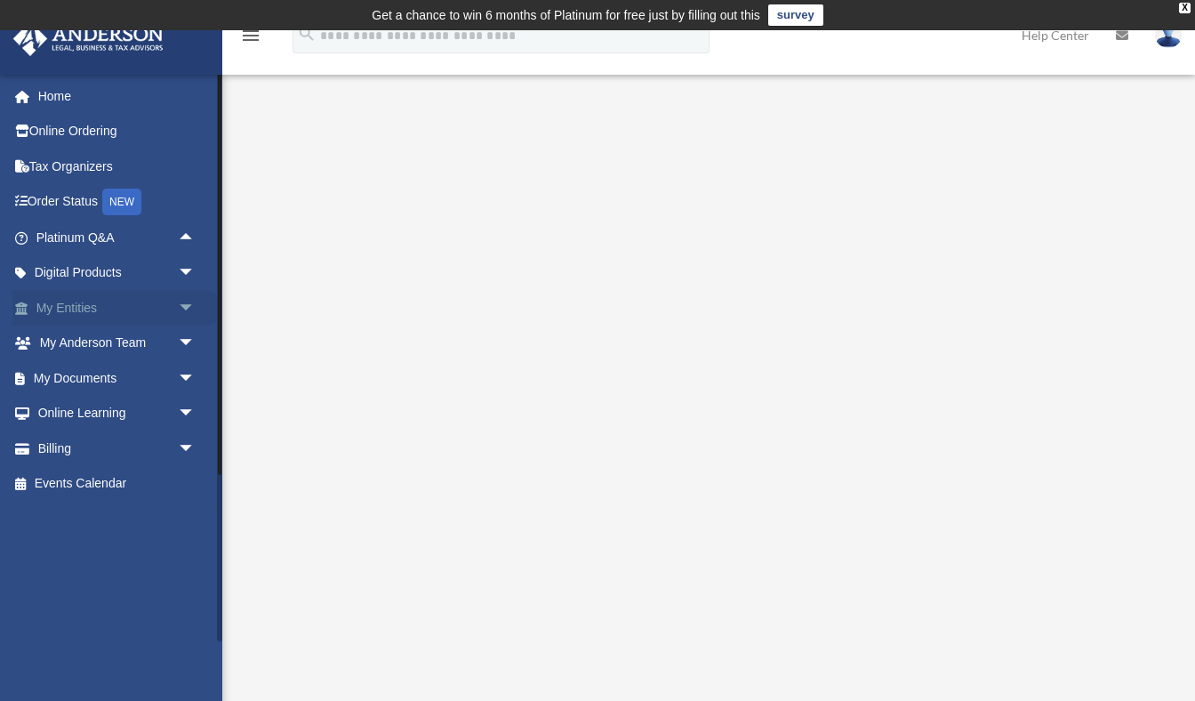
click at [189, 297] on span "arrow_drop_down" at bounding box center [196, 308] width 36 height 36
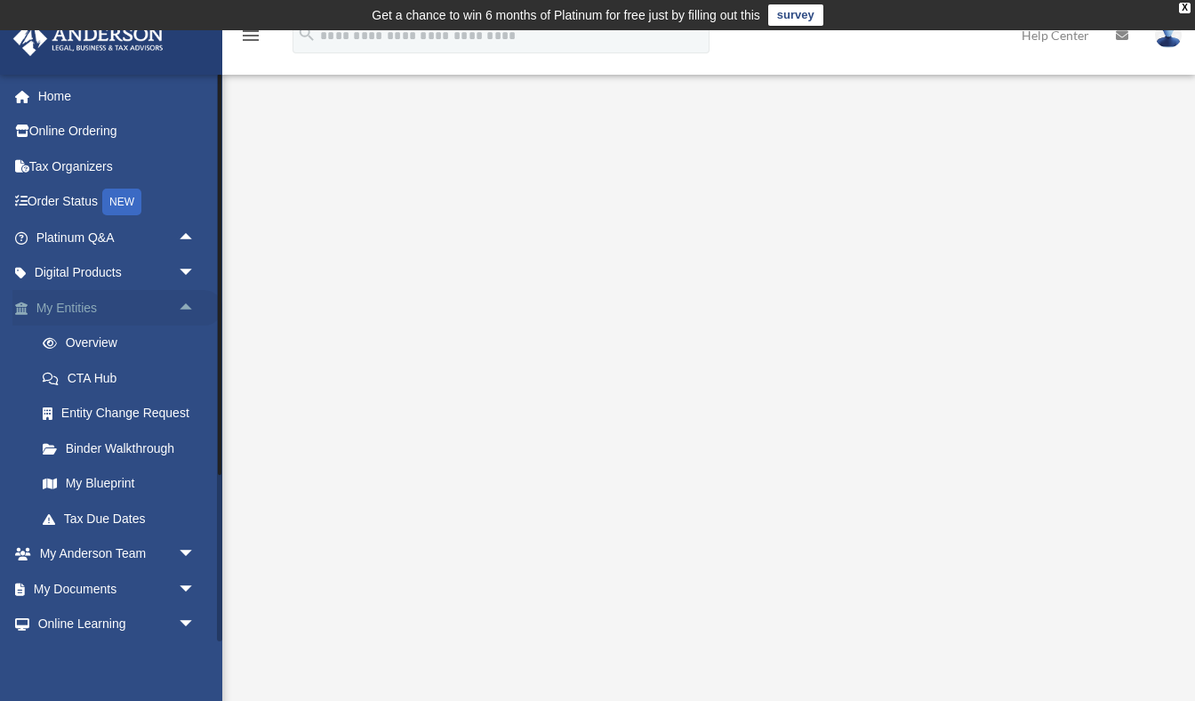
click at [189, 297] on span "arrow_drop_up" at bounding box center [196, 308] width 36 height 36
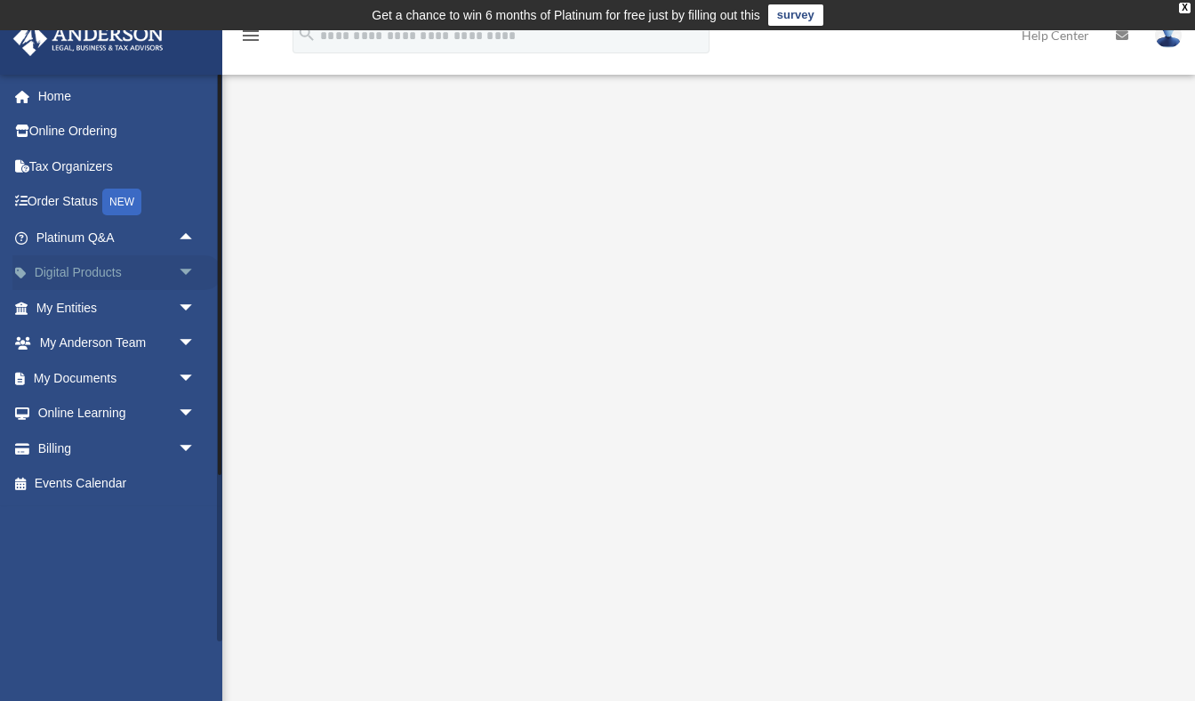
click at [189, 264] on span "arrow_drop_down" at bounding box center [196, 273] width 36 height 36
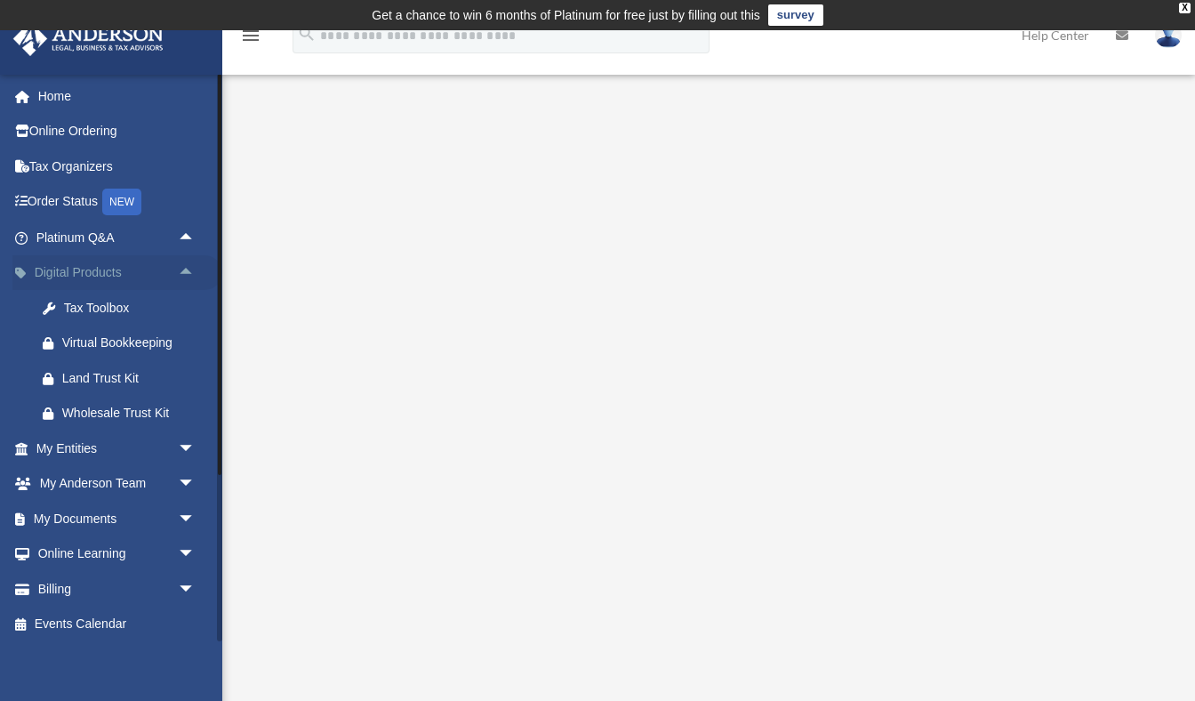
click at [189, 264] on span "arrow_drop_up" at bounding box center [196, 273] width 36 height 36
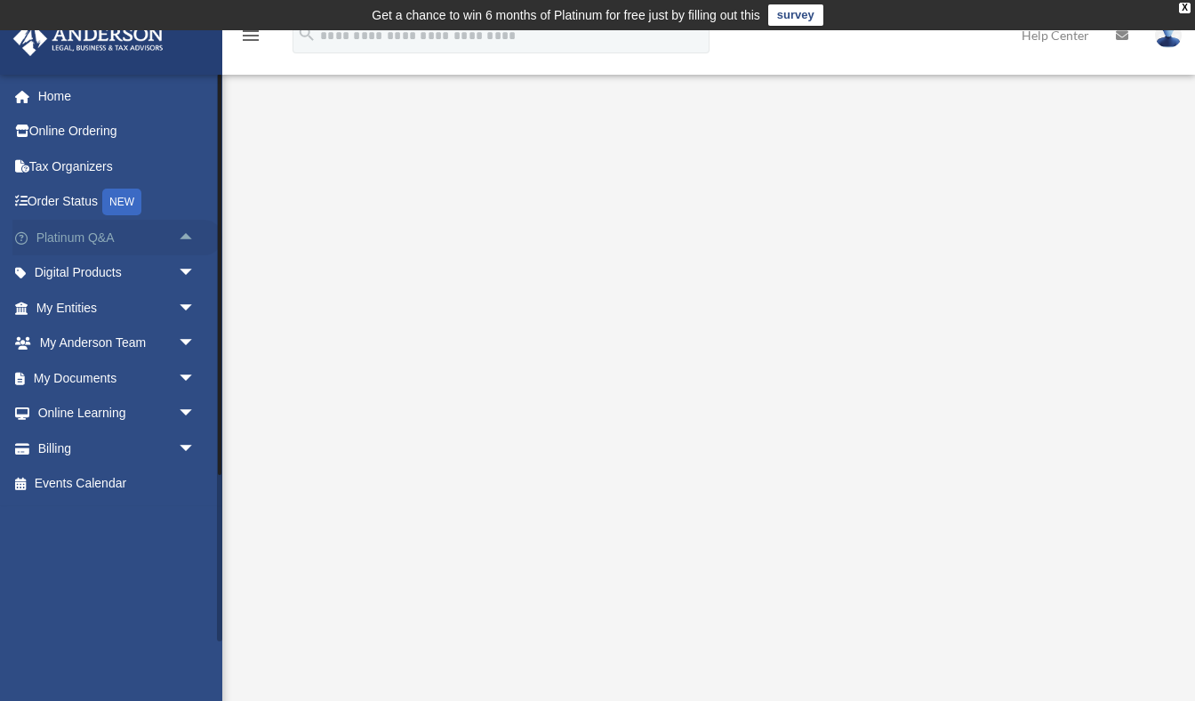
click at [188, 229] on span "arrow_drop_up" at bounding box center [196, 238] width 36 height 36
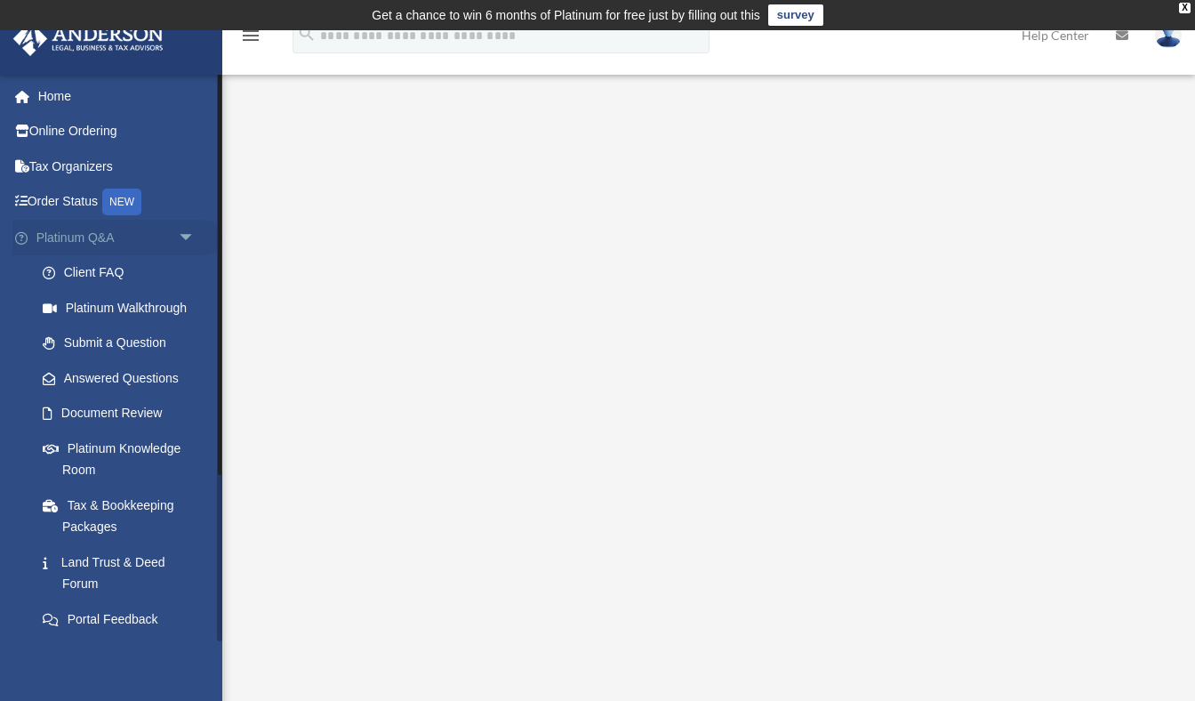
click at [188, 229] on span "arrow_drop_down" at bounding box center [196, 238] width 36 height 36
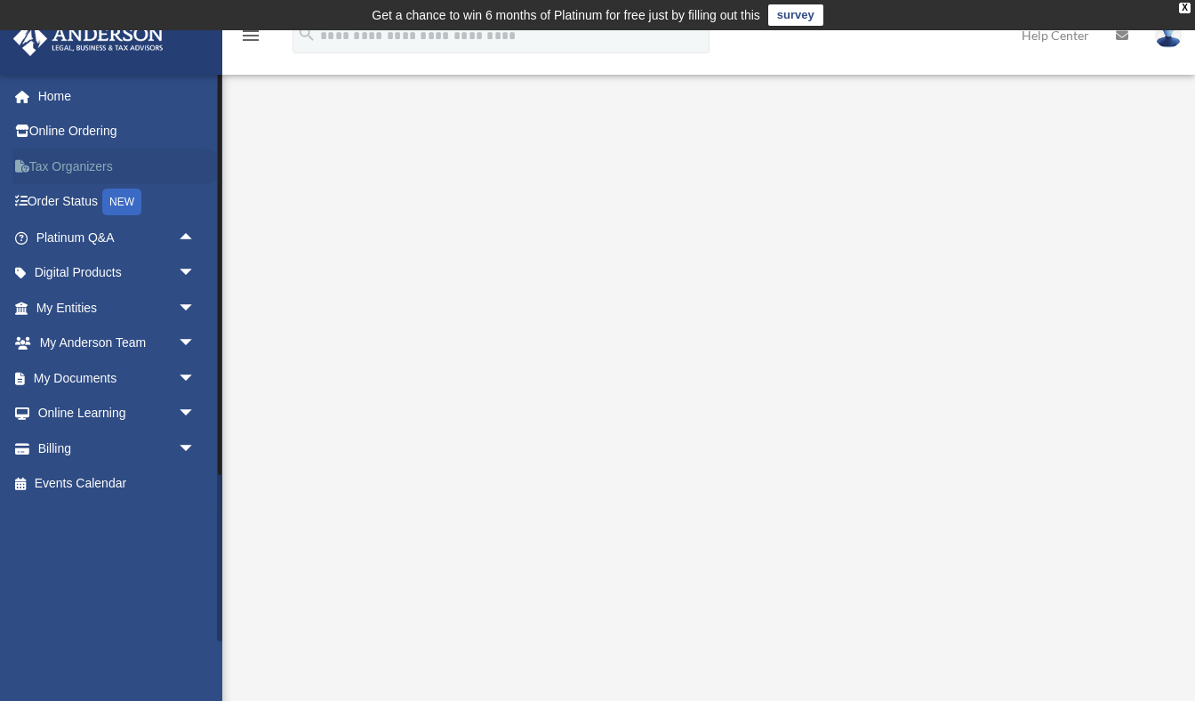
click at [124, 160] on link "Tax Organizers" at bounding box center [117, 167] width 210 height 36
click at [121, 129] on link "Online Ordering" at bounding box center [117, 132] width 210 height 36
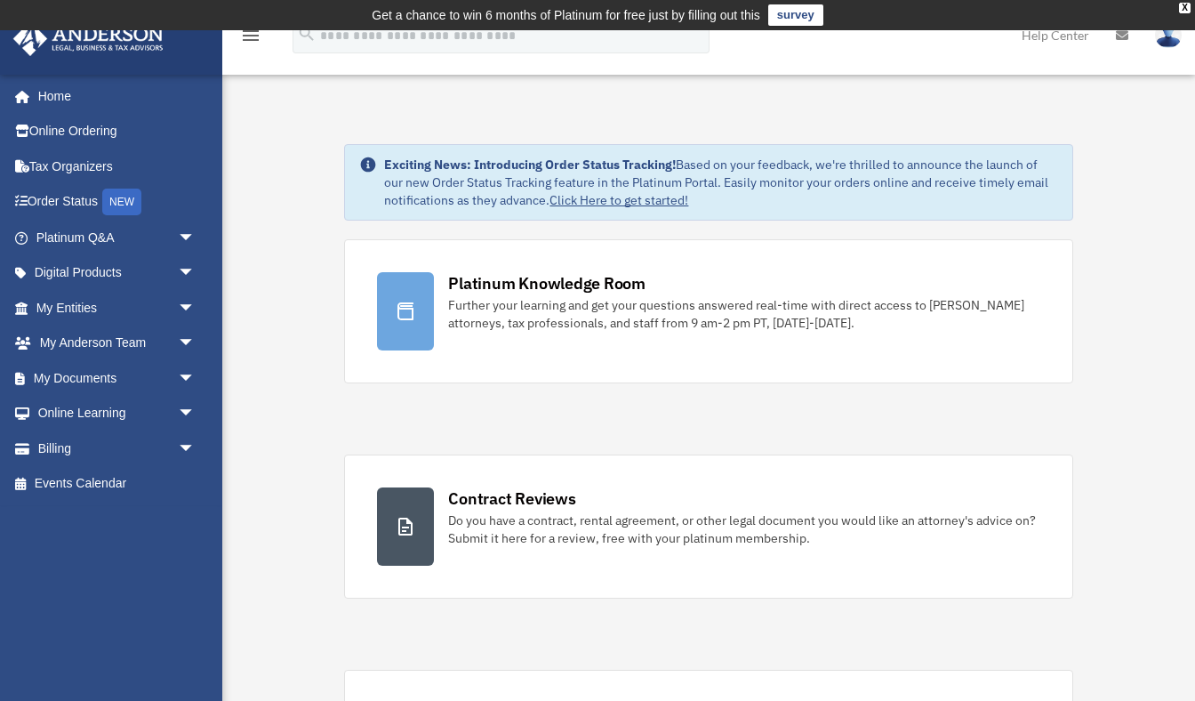
click at [1173, 39] on img at bounding box center [1168, 35] width 27 height 26
click at [1170, 36] on img at bounding box center [1168, 35] width 27 height 26
